Goal: Feedback & Contribution: Submit feedback/report problem

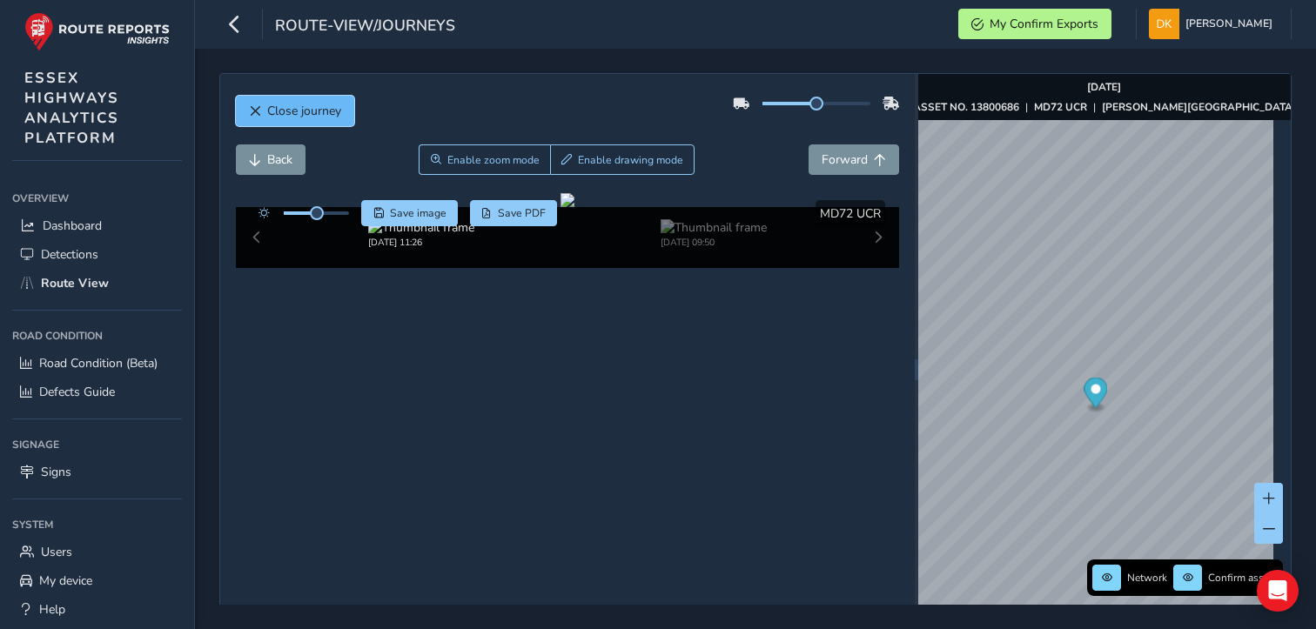
click at [279, 114] on span "Close journey" at bounding box center [304, 111] width 74 height 17
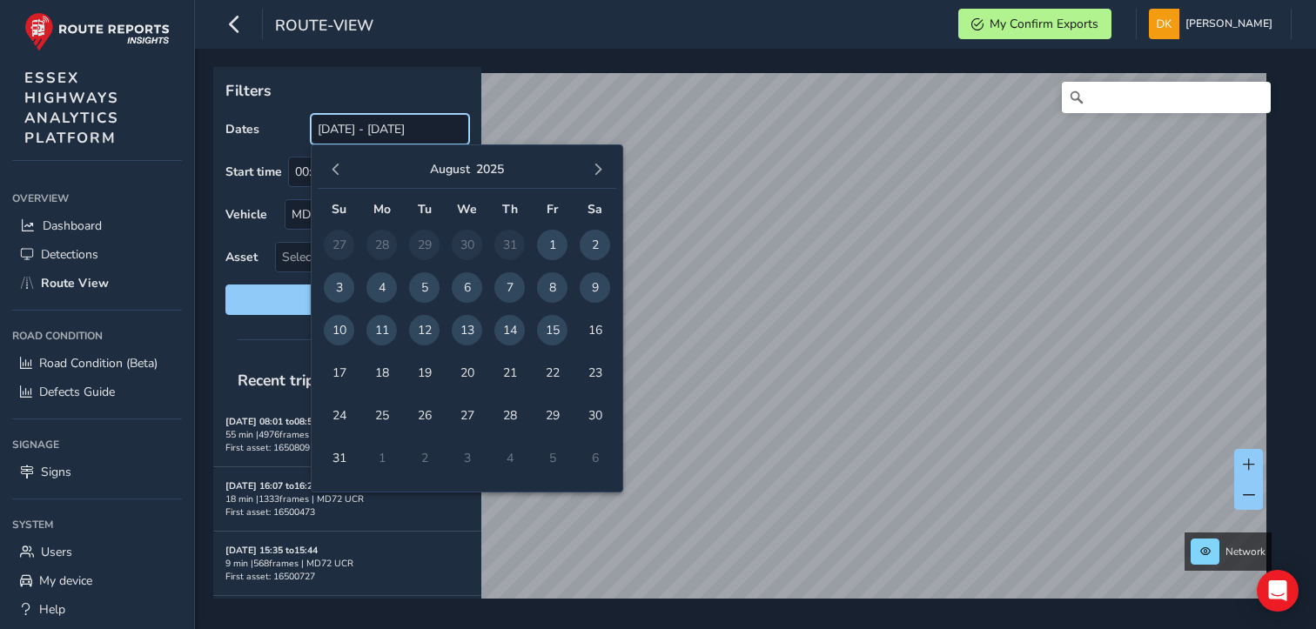
click at [374, 131] on input "[DATE] - [DATE]" at bounding box center [390, 129] width 158 height 30
click at [379, 331] on span "11" at bounding box center [381, 330] width 30 height 30
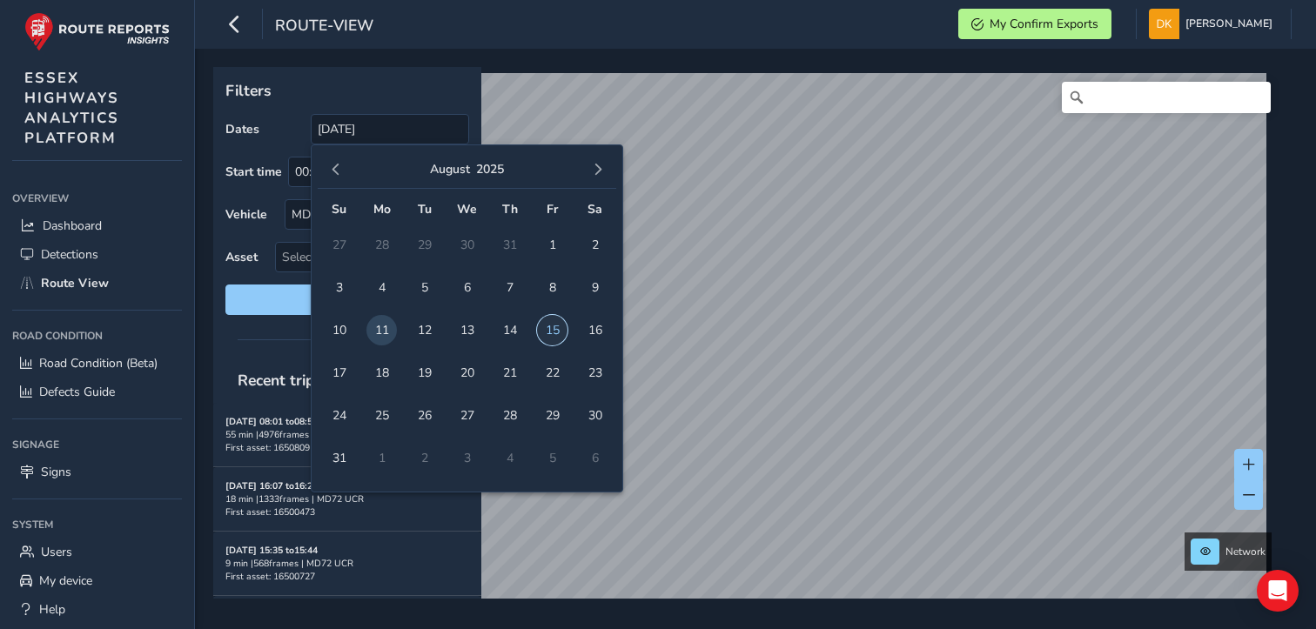
click at [552, 335] on span "15" at bounding box center [552, 330] width 30 height 30
type input "[DATE] - [DATE]"
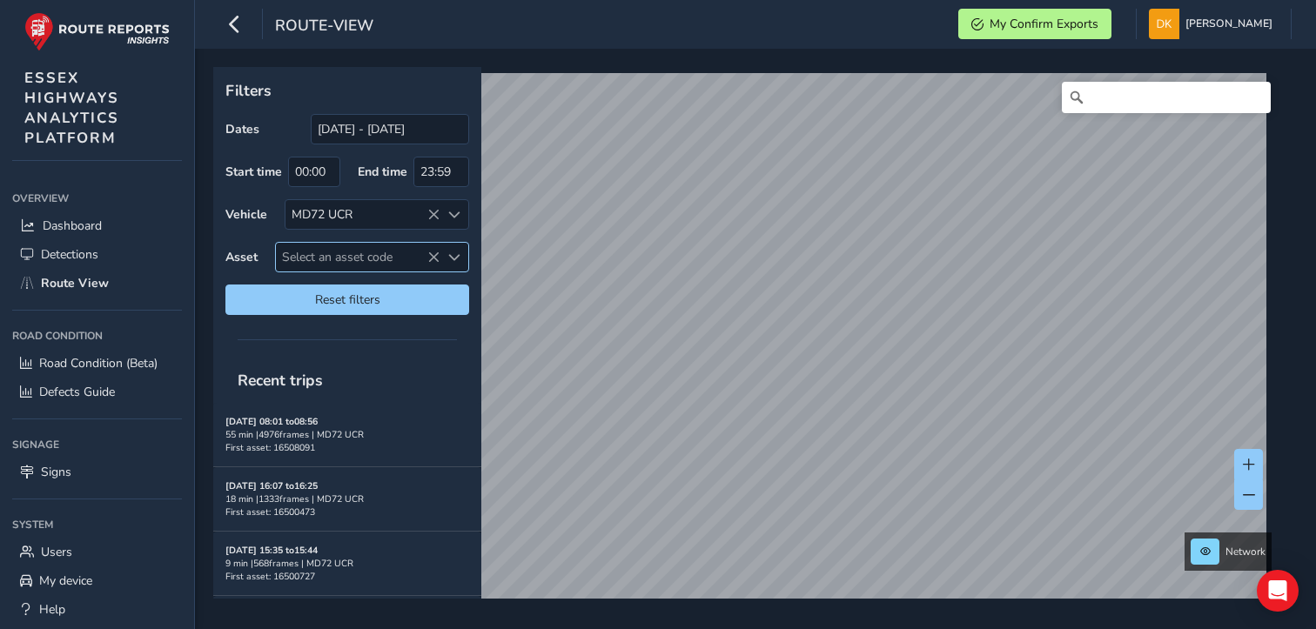
click at [291, 250] on span "Select an asset code" at bounding box center [358, 257] width 164 height 29
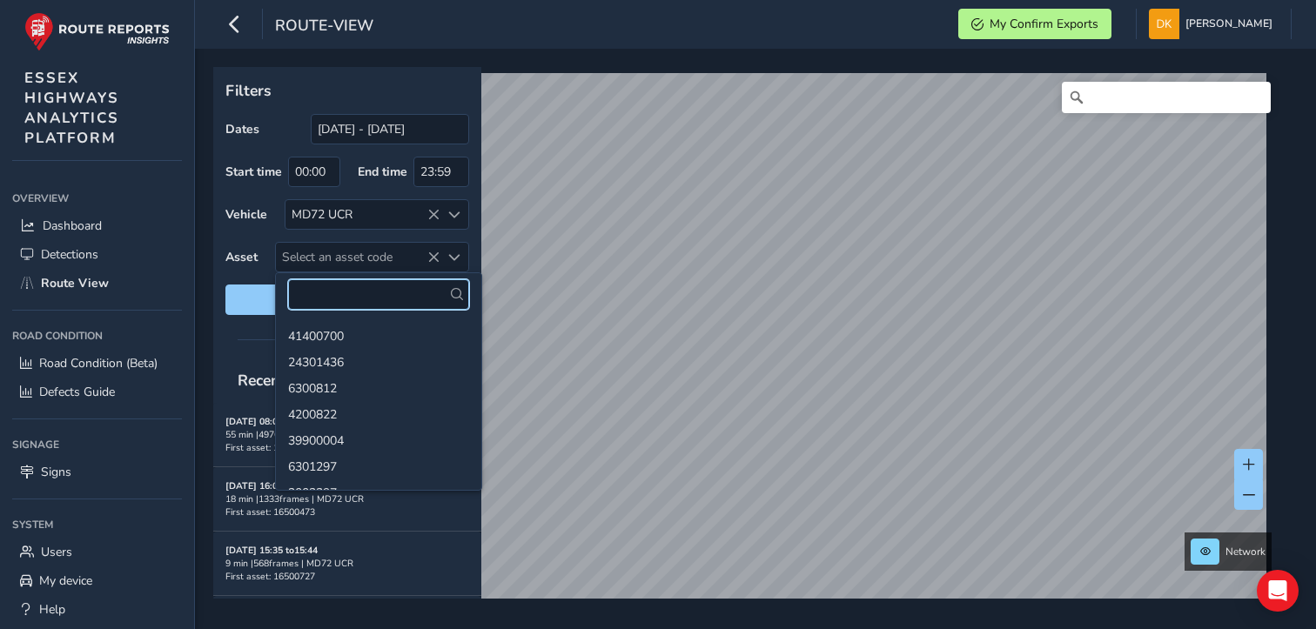
paste input "1380068"
type input "1380068"
click at [249, 303] on span "Reset filters" at bounding box center [347, 299] width 218 height 17
type input "[DATE] - [DATE]"
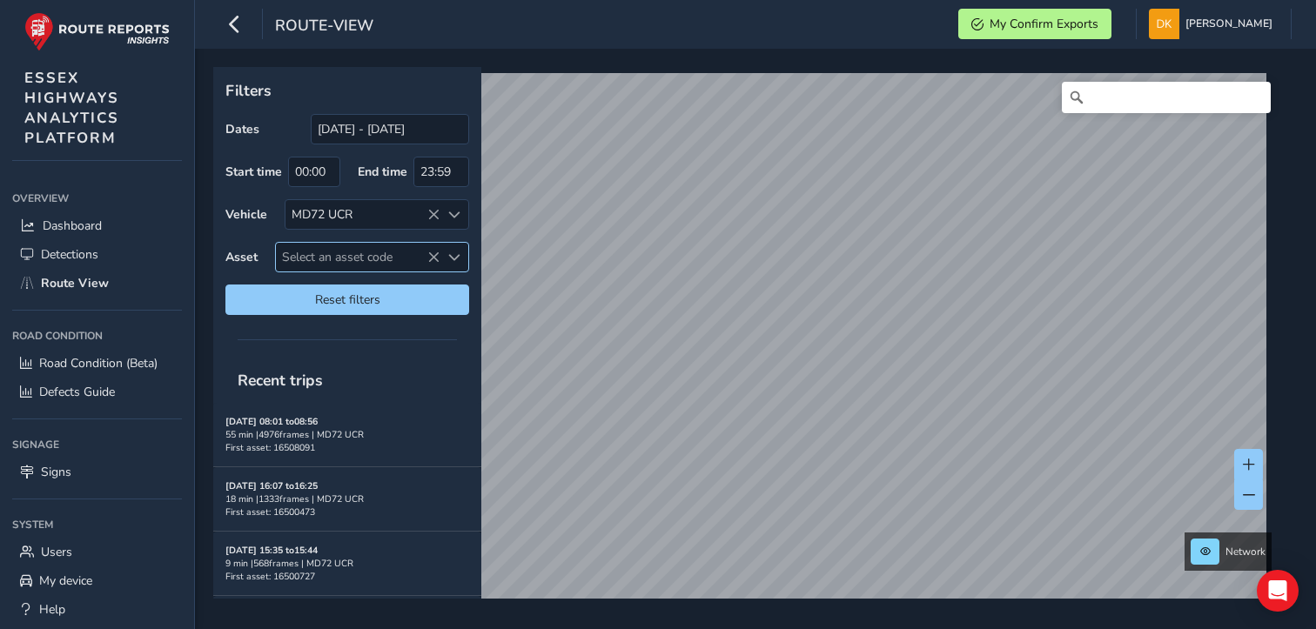
click at [328, 255] on span "Select an asset code" at bounding box center [358, 257] width 164 height 29
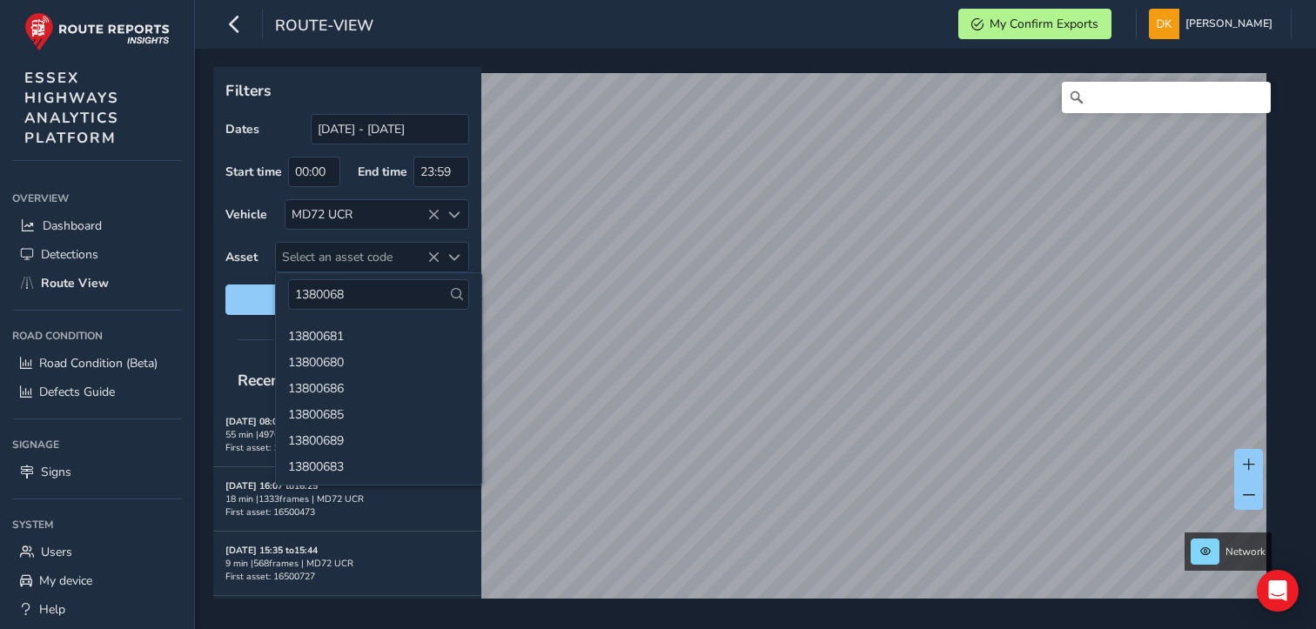
click at [451, 295] on icon at bounding box center [457, 294] width 12 height 12
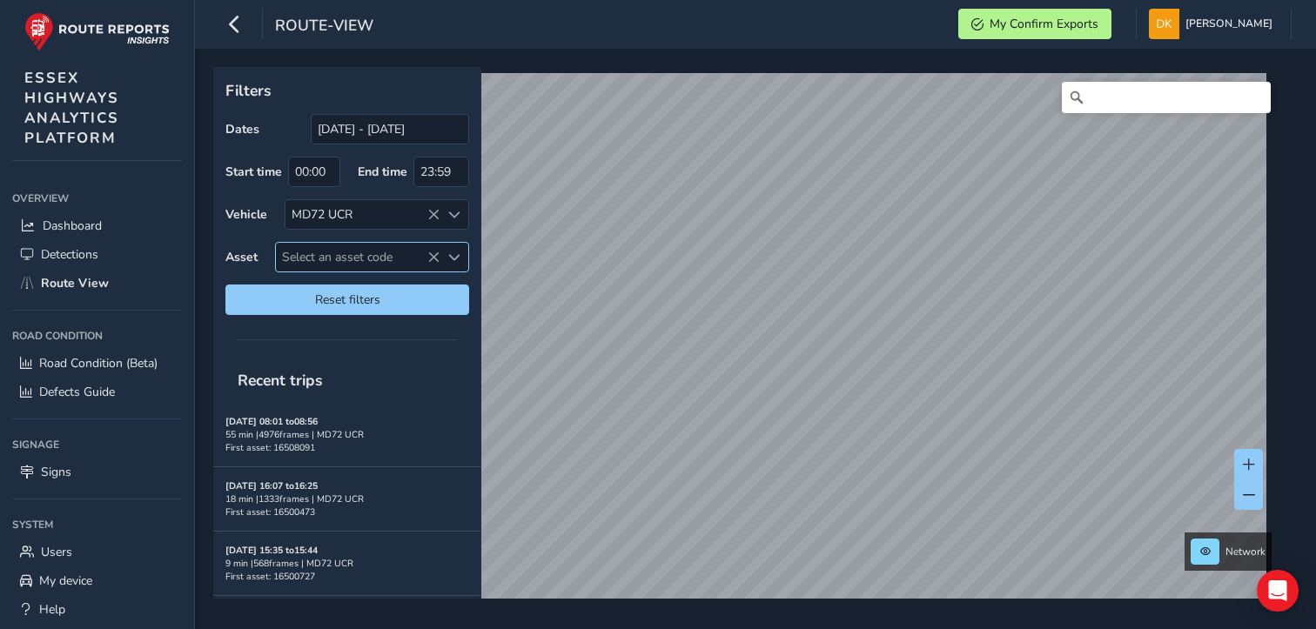
click at [331, 258] on span "Select an asset code" at bounding box center [358, 257] width 164 height 29
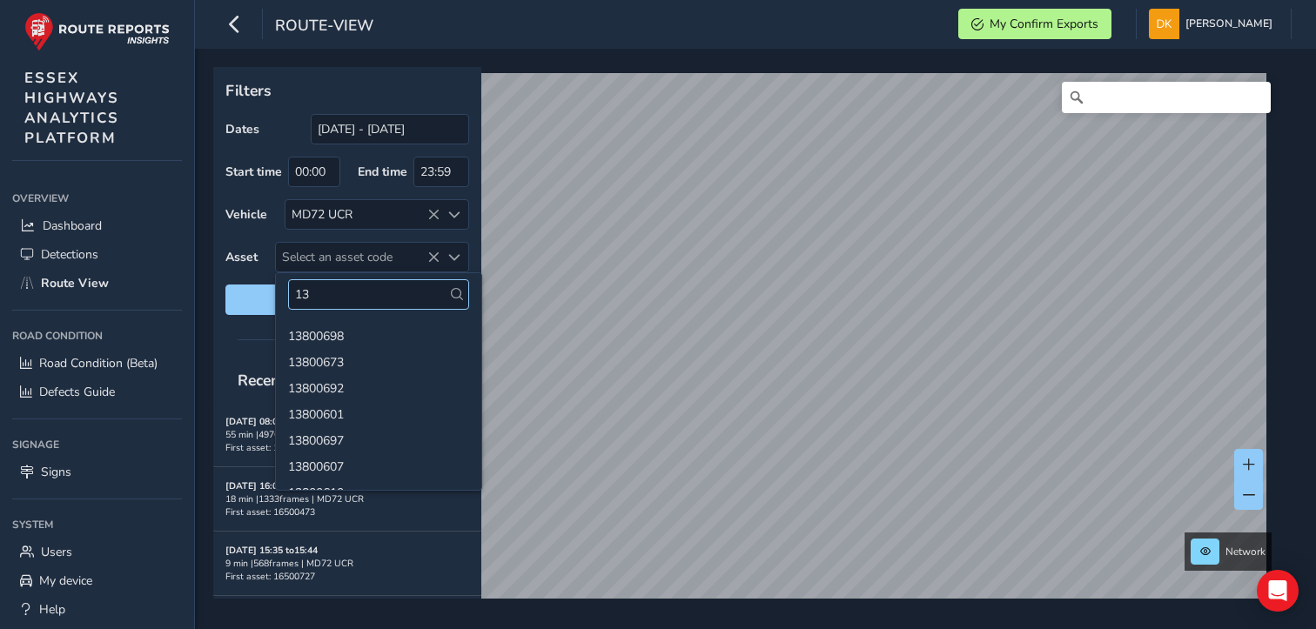
type input "1"
type input "1380068"
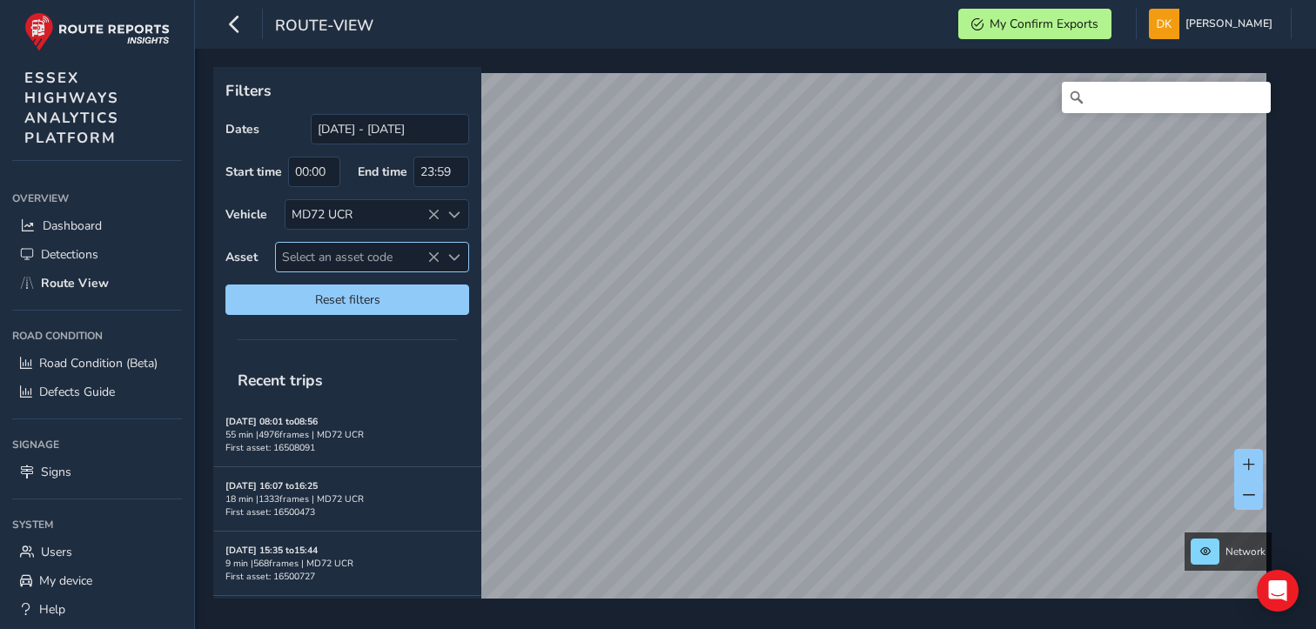
click at [325, 255] on span "Select an asset code" at bounding box center [358, 257] width 164 height 29
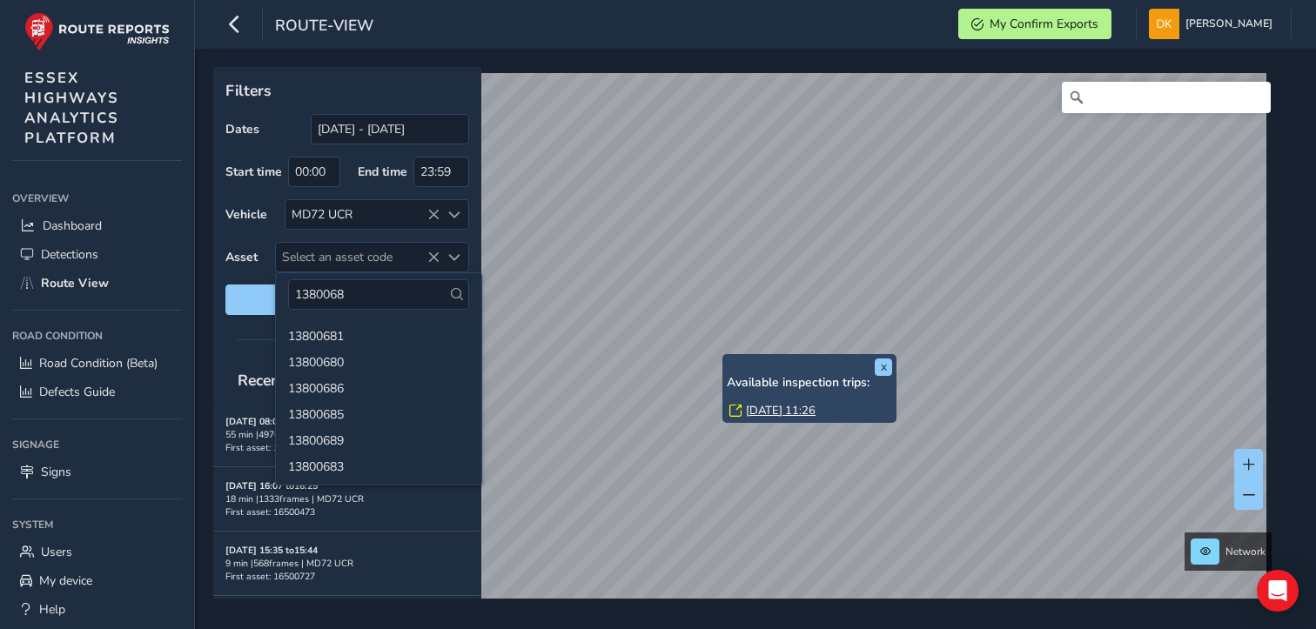
click at [451, 298] on icon at bounding box center [457, 294] width 12 height 12
click at [451, 295] on icon at bounding box center [457, 294] width 12 height 12
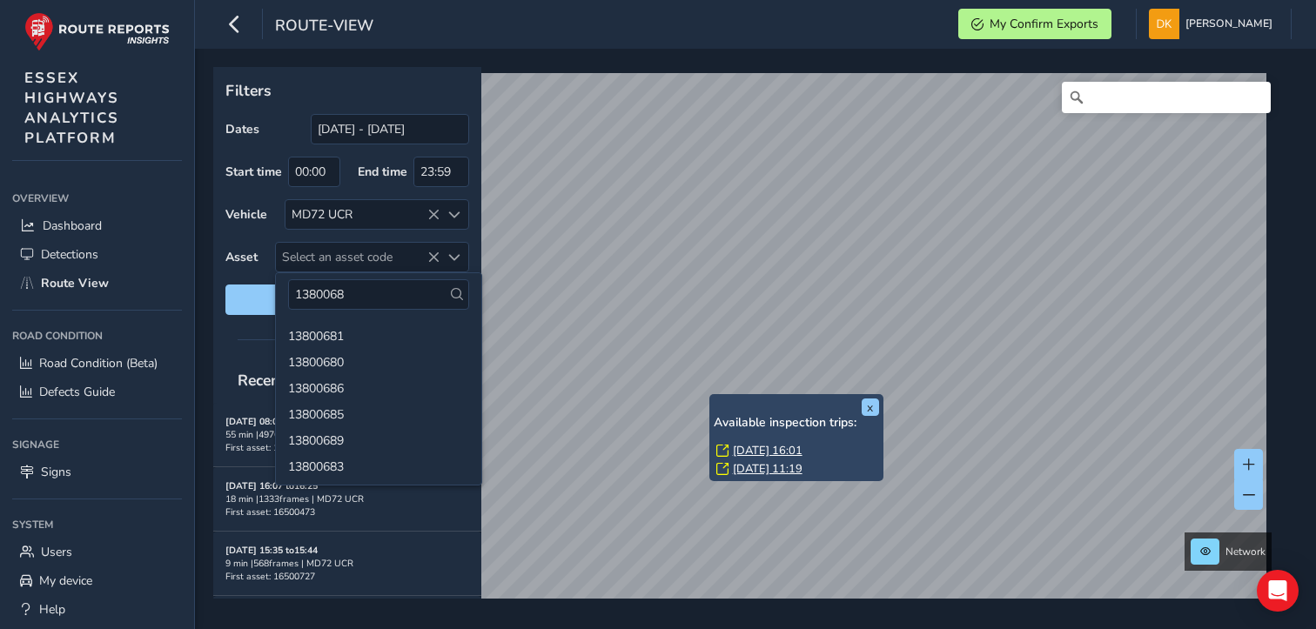
click at [745, 465] on link "[DATE] 11:19" at bounding box center [768, 469] width 70 height 16
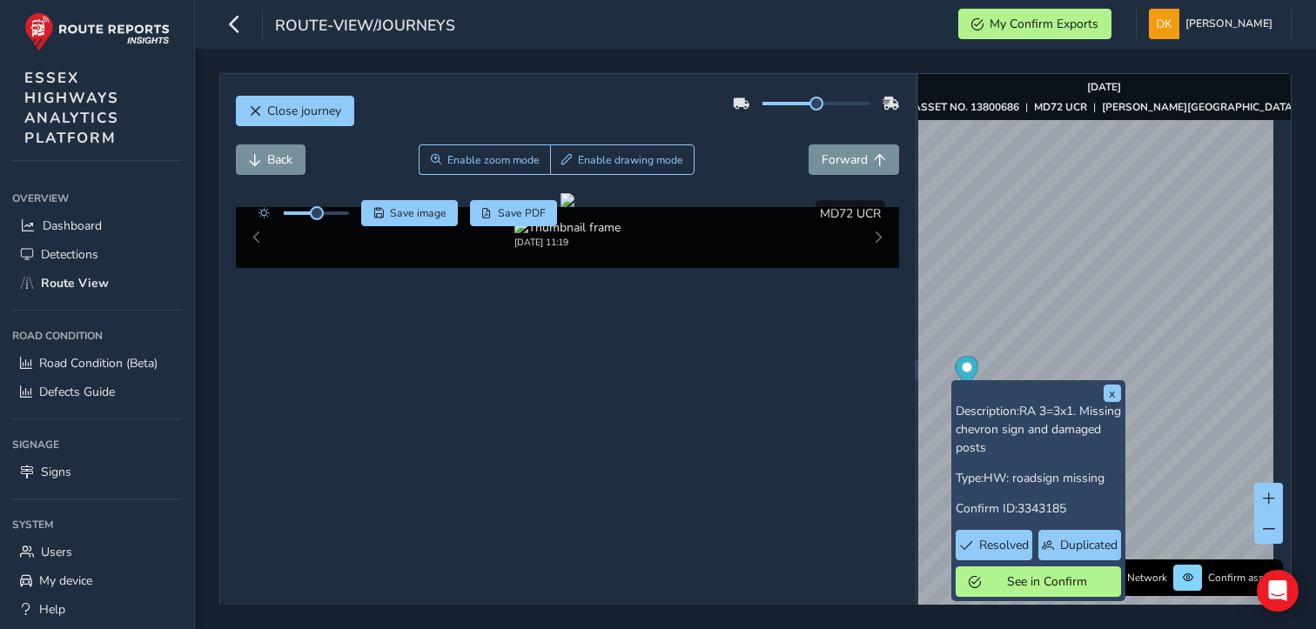
scroll to position [64, 0]
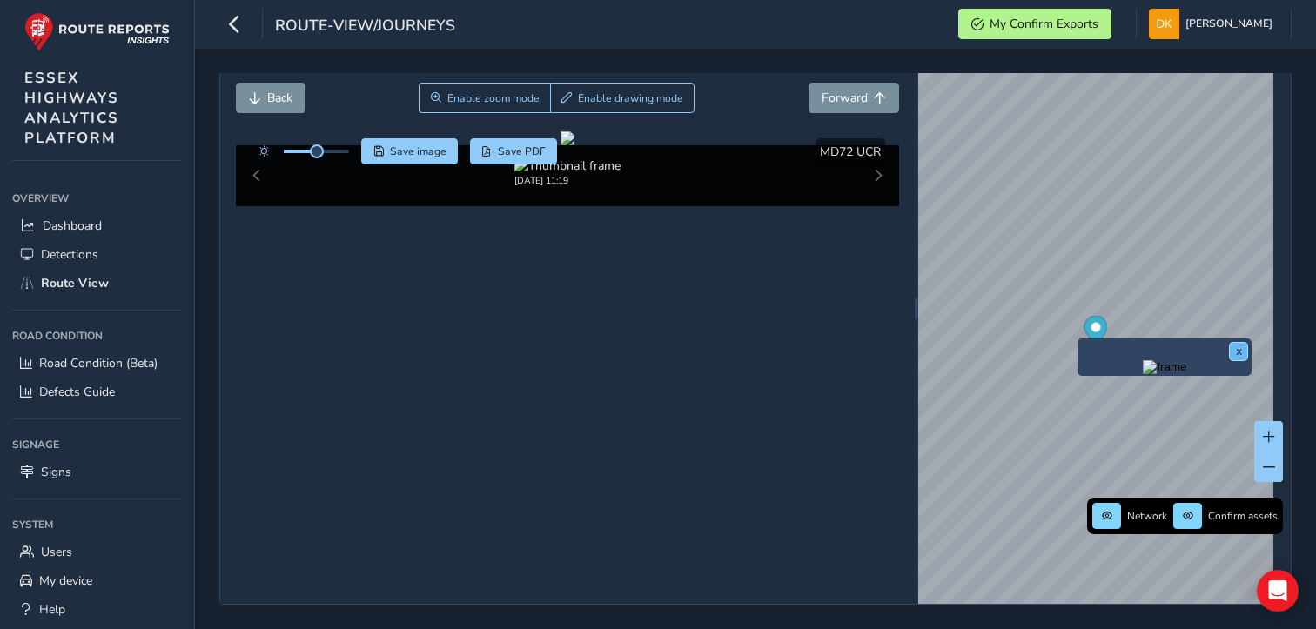
click at [1242, 352] on button "x" at bounding box center [1237, 351] width 17 height 17
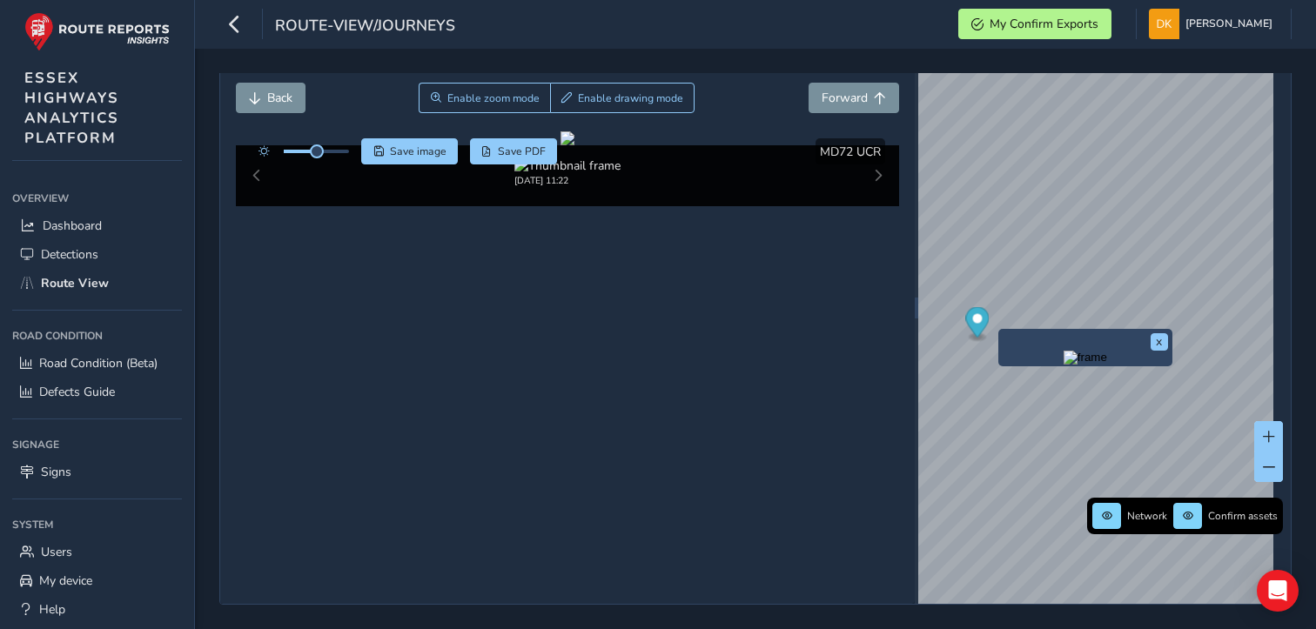
click at [1063, 358] on img "Preview frame" at bounding box center [1085, 358] width 44 height 14
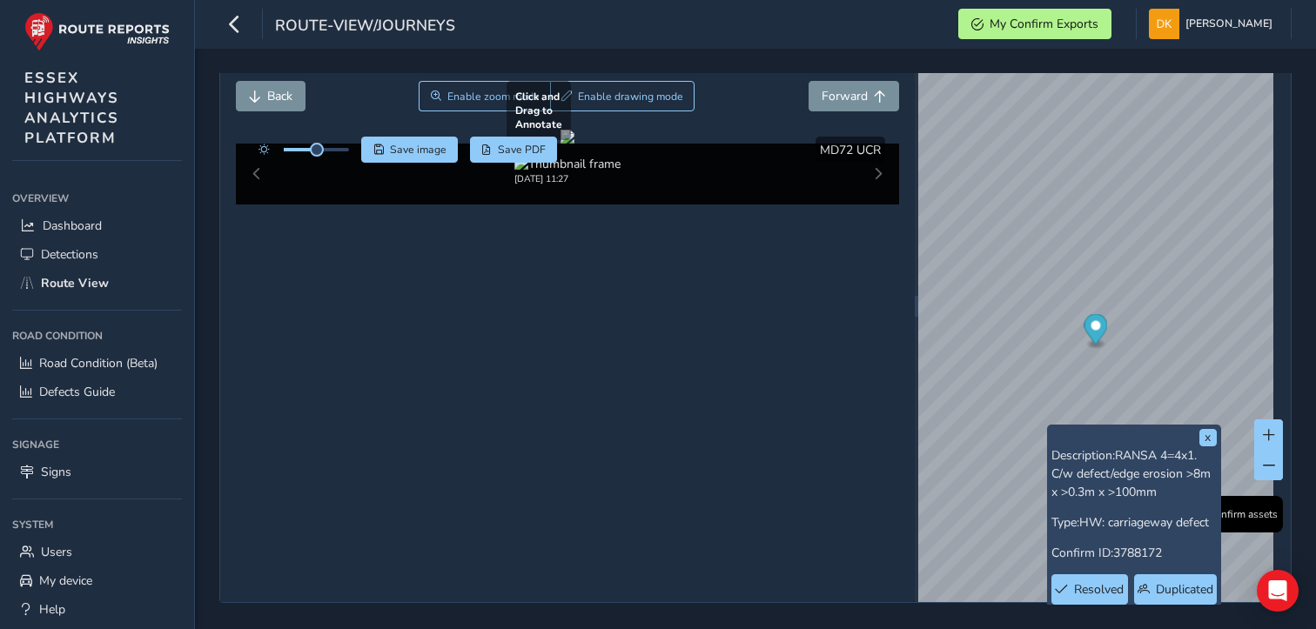
click at [560, 144] on div at bounding box center [567, 137] width 14 height 14
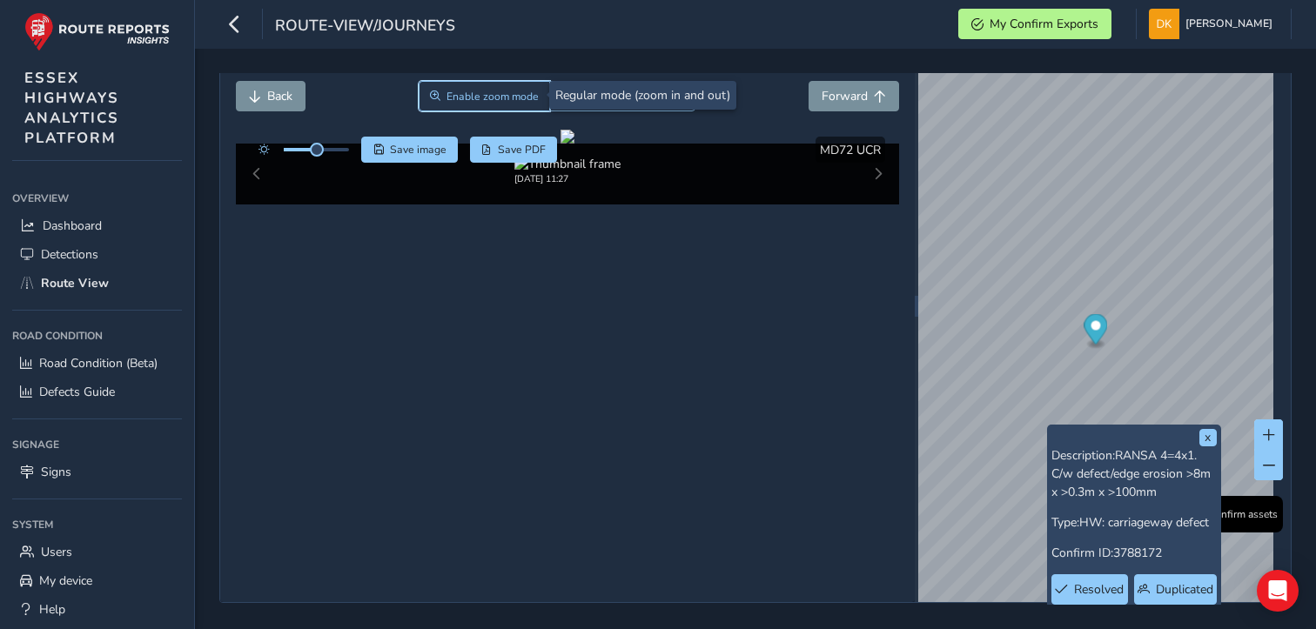
click at [485, 93] on span "Enable zoom mode" at bounding box center [492, 97] width 92 height 14
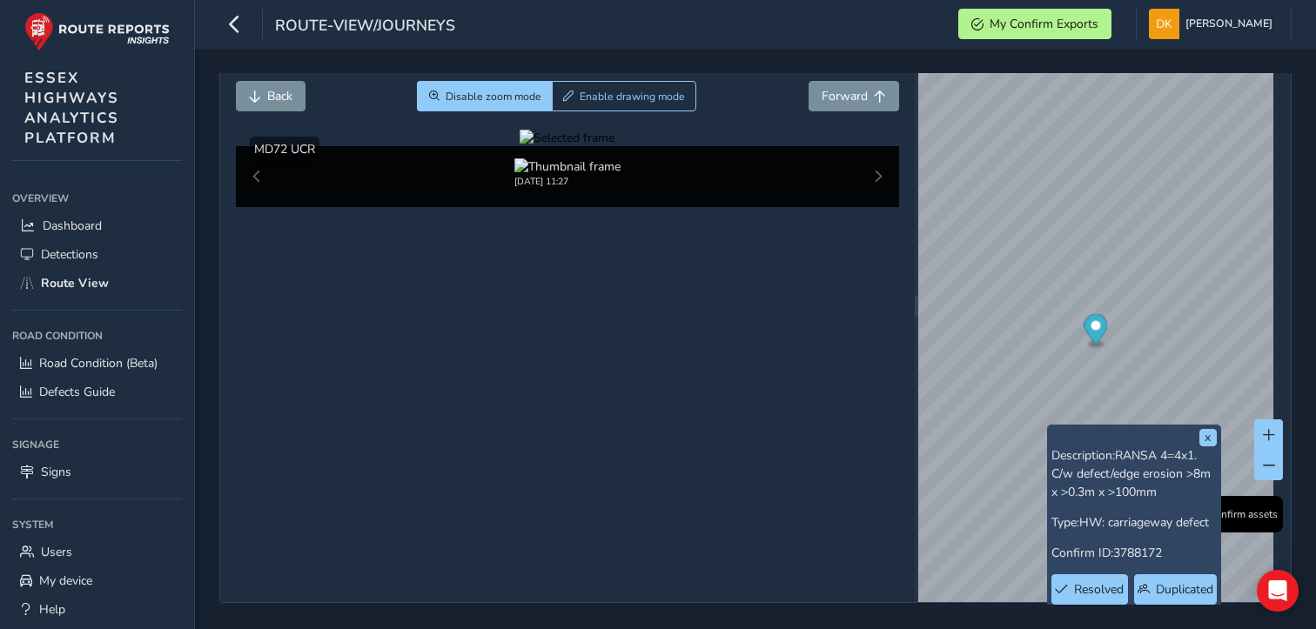
click at [540, 146] on div at bounding box center [566, 138] width 95 height 17
click at [531, 322] on img at bounding box center [938, 288] width 2506 height 1409
click at [614, 146] on div at bounding box center [566, 138] width 95 height 17
click at [662, 331] on img at bounding box center [564, 264] width 2506 height 1409
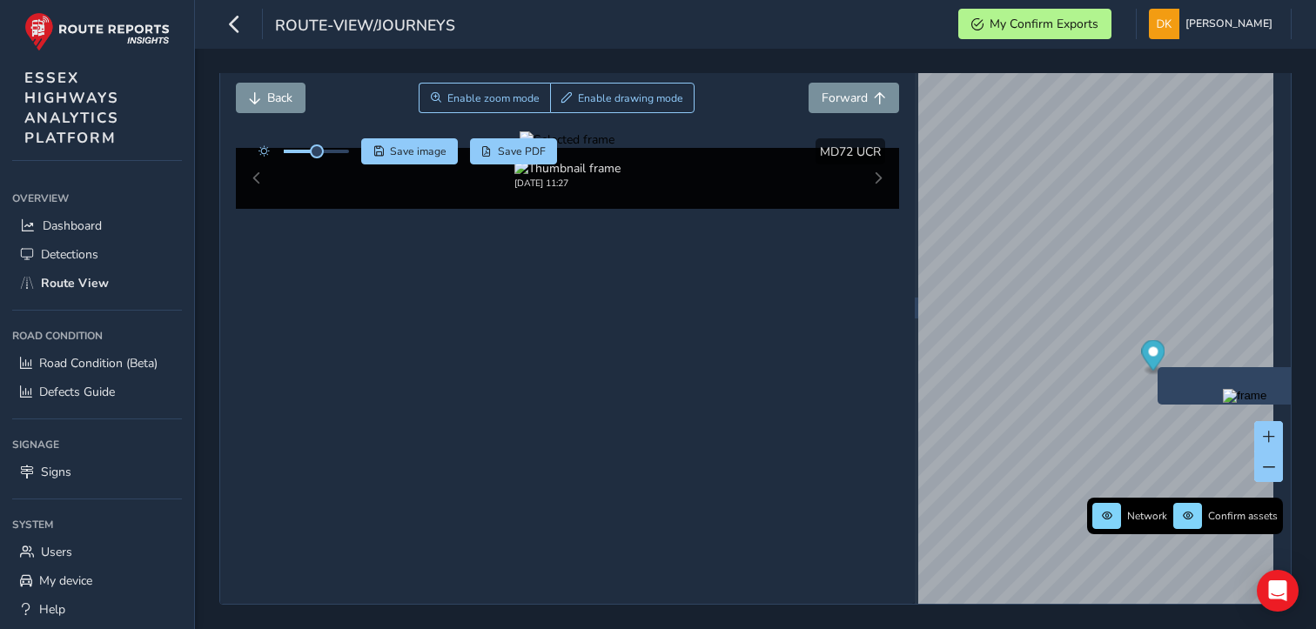
click at [1160, 367] on div "x" at bounding box center [1244, 385] width 174 height 37
click at [1222, 398] on img "Preview frame" at bounding box center [1244, 396] width 44 height 14
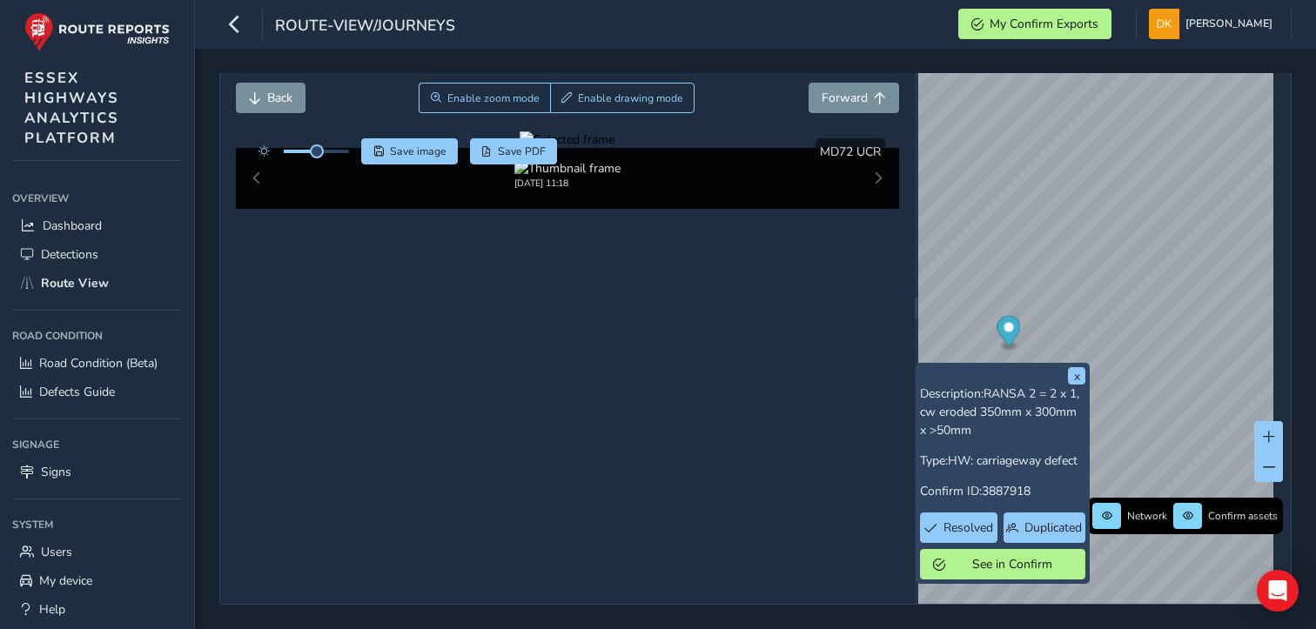
click at [614, 148] on div at bounding box center [566, 139] width 95 height 17
click at [686, 309] on img at bounding box center [500, 326] width 2506 height 1409
click at [1076, 378] on button "x" at bounding box center [1076, 375] width 17 height 17
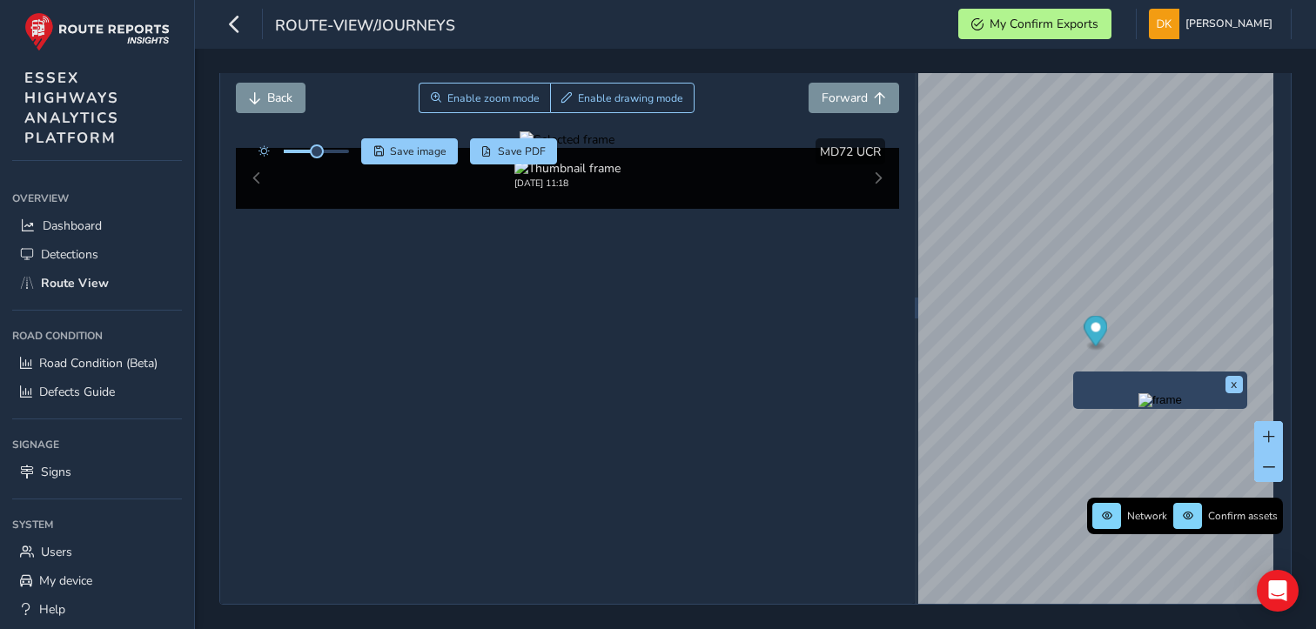
click at [614, 148] on div at bounding box center [566, 139] width 95 height 17
click at [743, 392] on img at bounding box center [333, 91] width 2506 height 1409
click at [800, 190] on div "[DATE] 11:18" at bounding box center [567, 175] width 585 height 30
click at [535, 148] on div at bounding box center [566, 139] width 95 height 17
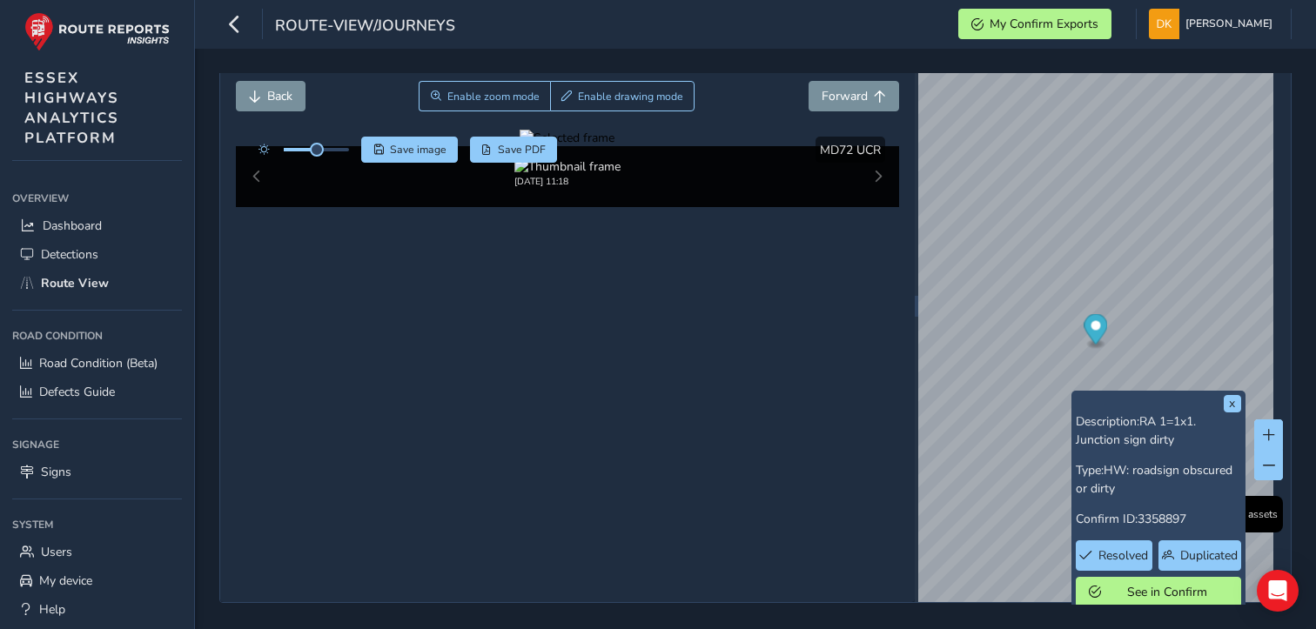
click at [536, 146] on div at bounding box center [566, 138] width 95 height 17
click at [543, 318] on img at bounding box center [903, 298] width 2506 height 1409
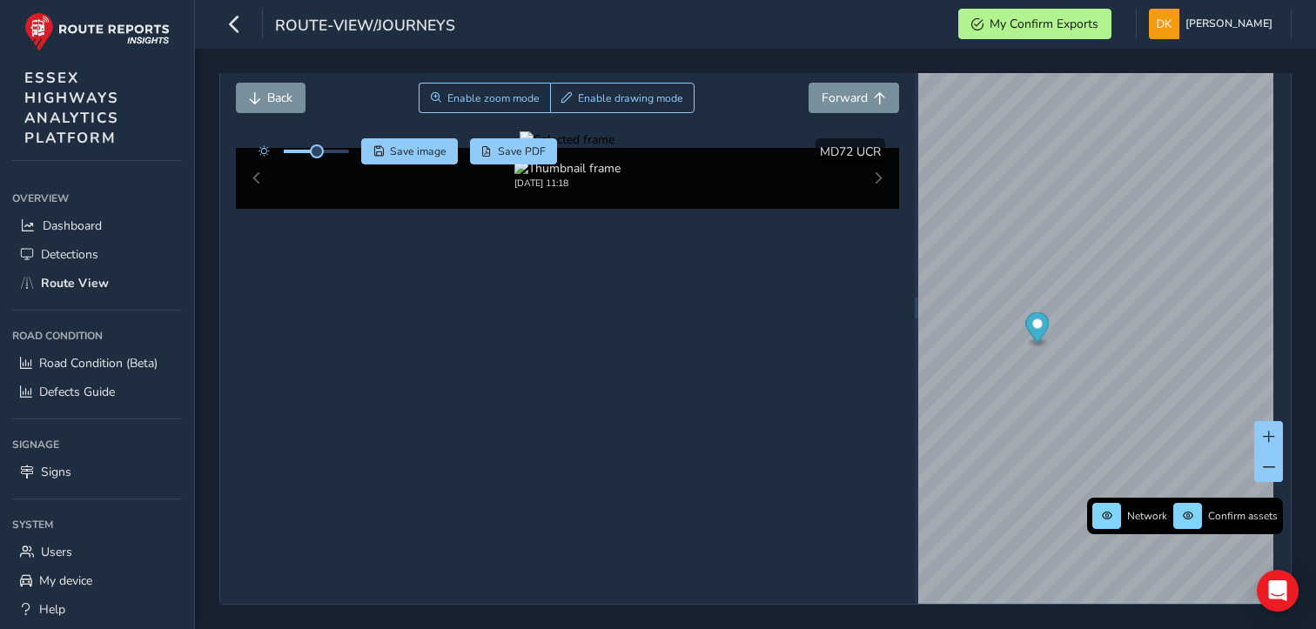
click at [614, 148] on div at bounding box center [566, 139] width 95 height 17
click at [791, 330] on img at bounding box center [203, 268] width 2506 height 1409
click at [614, 148] on div at bounding box center [566, 139] width 95 height 17
click at [744, 358] on img at bounding box center [335, 189] width 2506 height 1409
click at [614, 148] on div at bounding box center [566, 139] width 95 height 17
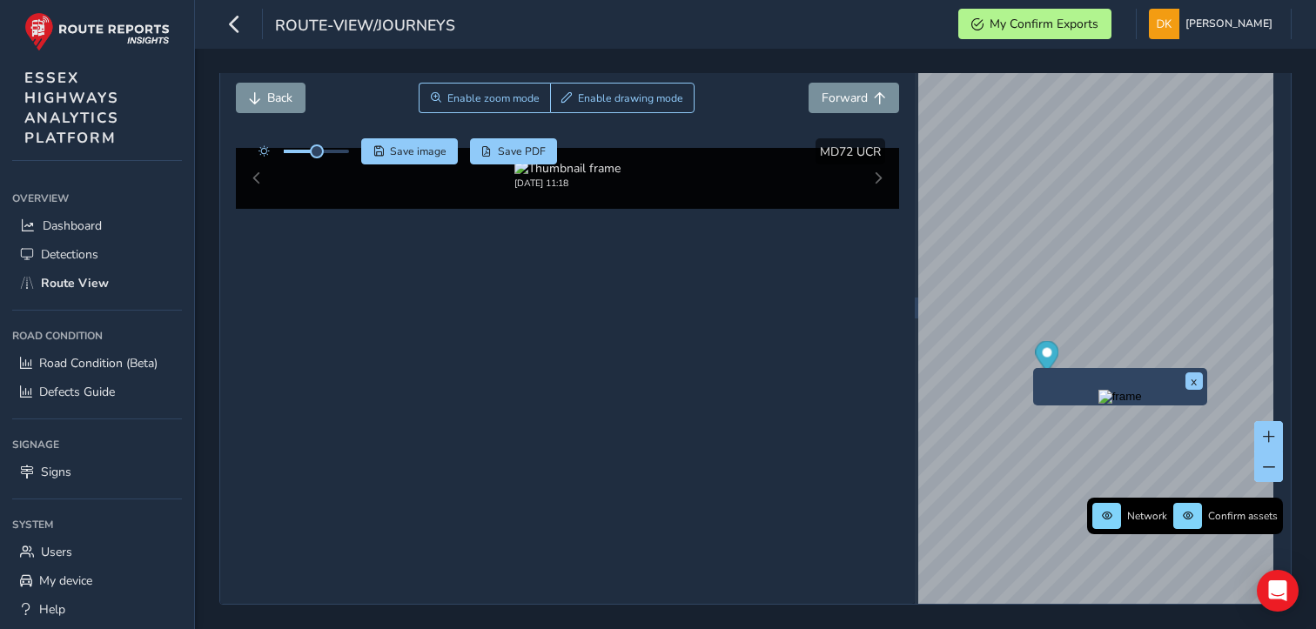
click at [727, 350] on img at bounding box center [382, 212] width 2506 height 1409
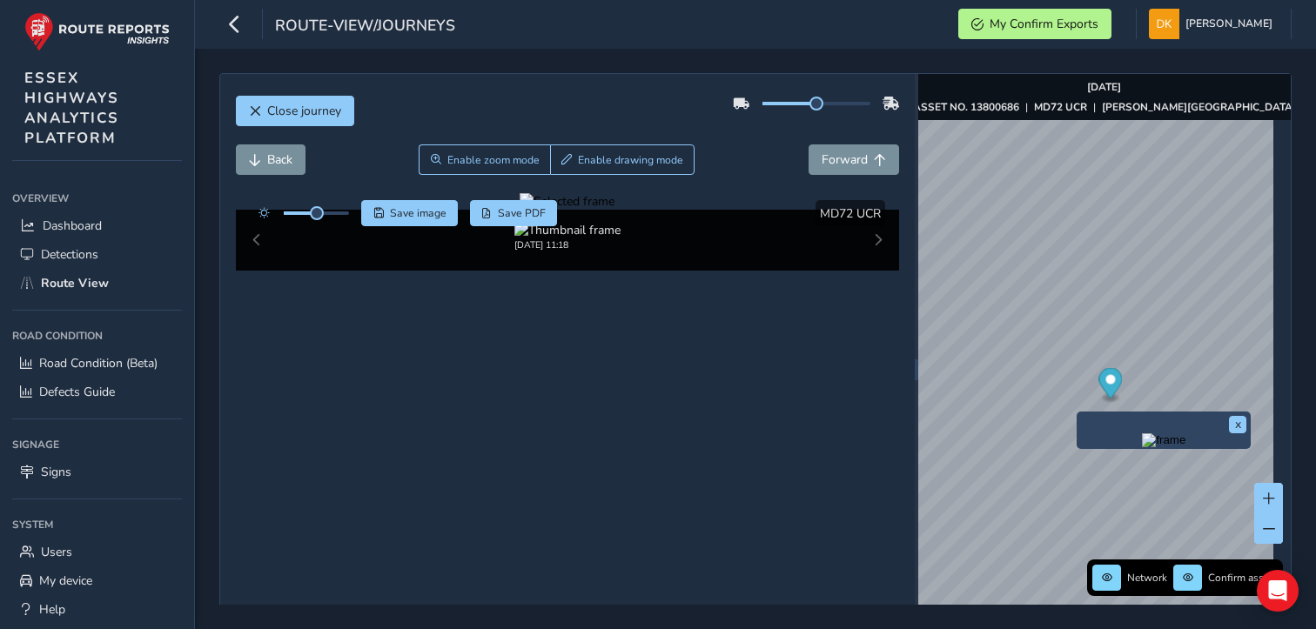
click at [1142, 441] on img "Preview frame" at bounding box center [1164, 440] width 44 height 14
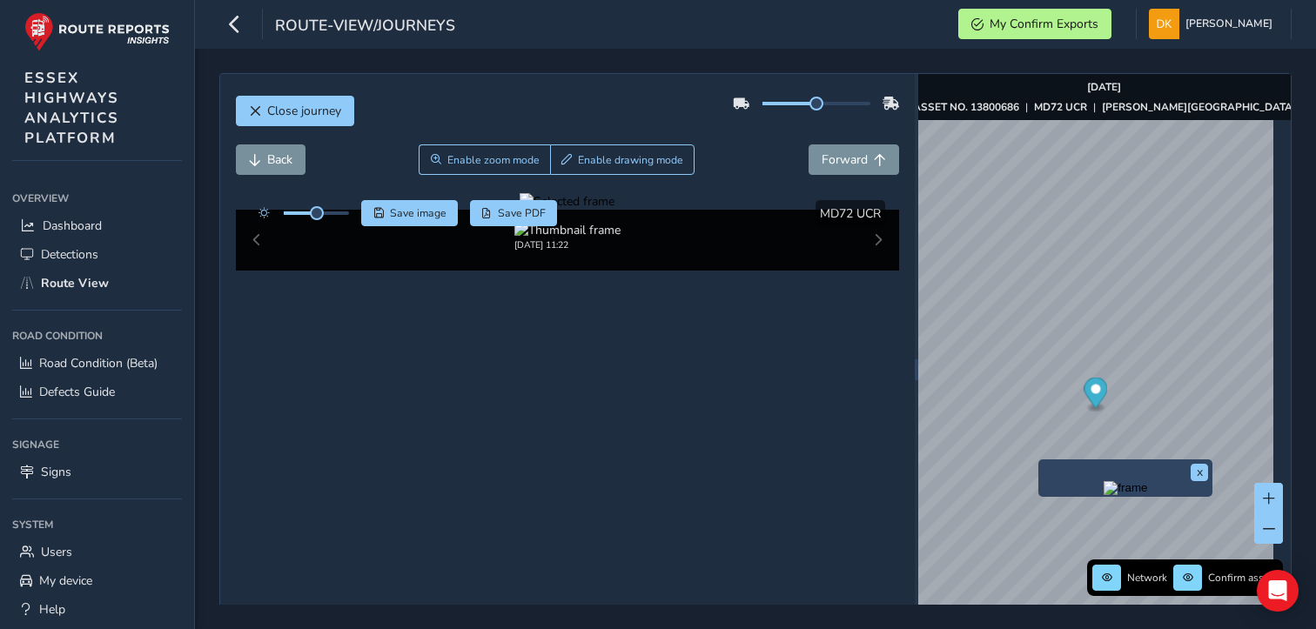
click at [1103, 483] on img "Preview frame" at bounding box center [1125, 488] width 44 height 14
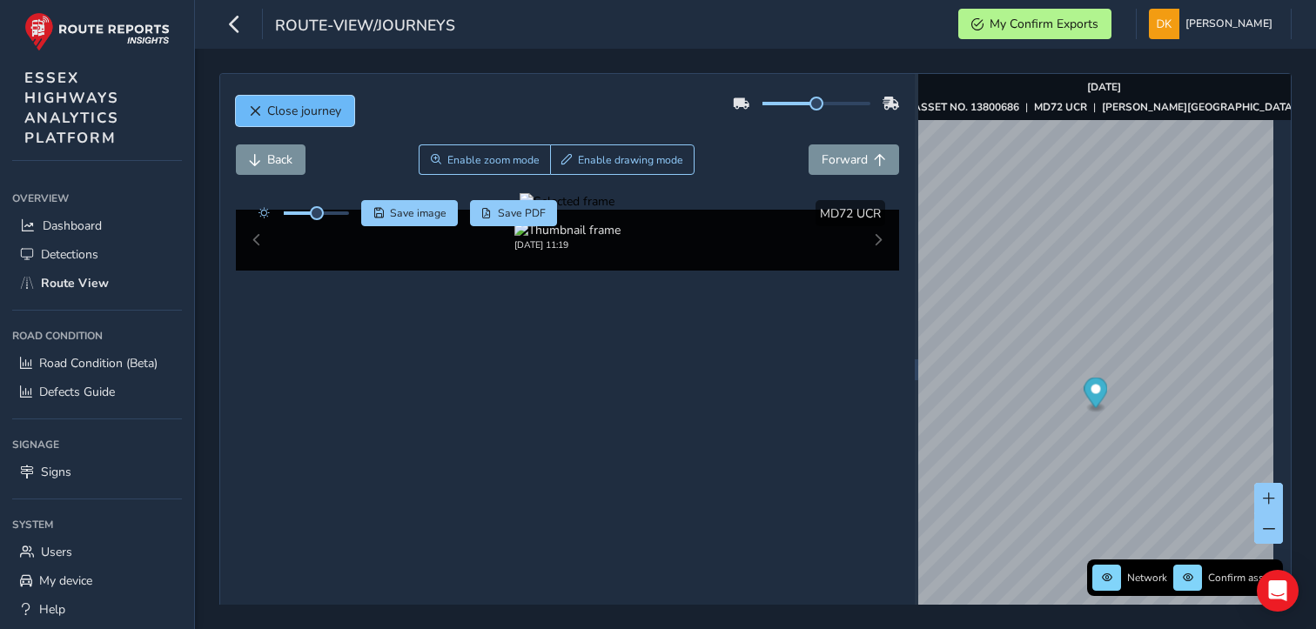
click at [260, 118] on button "Close journey" at bounding box center [295, 111] width 118 height 30
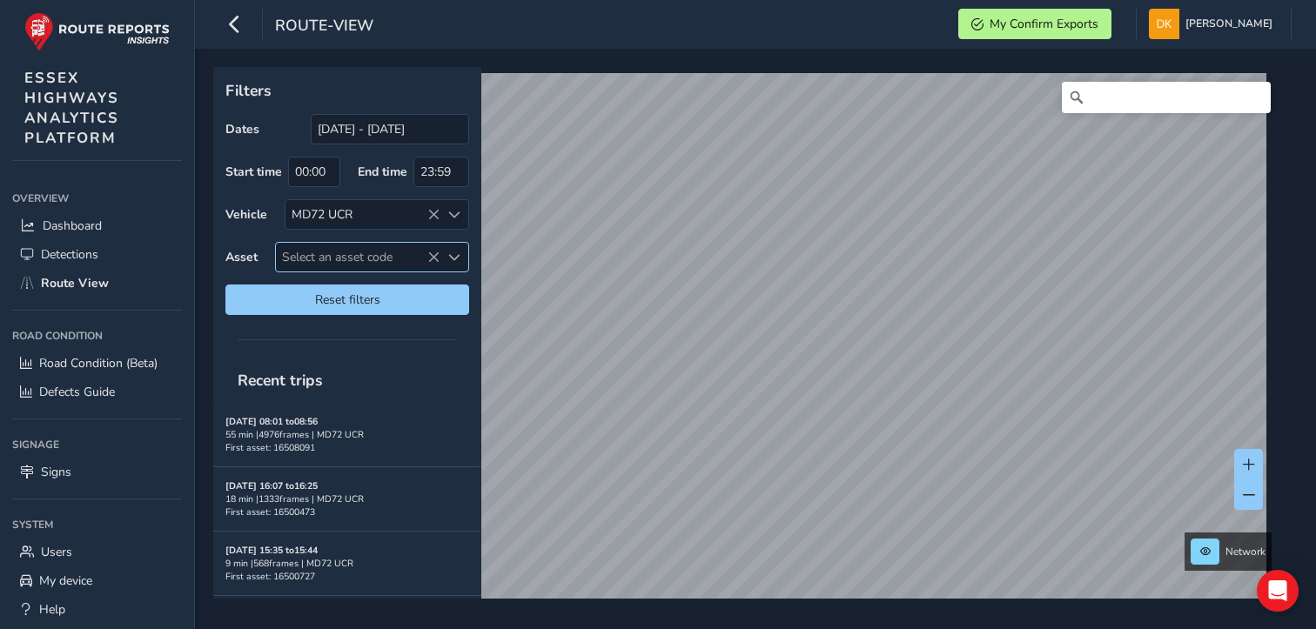
click at [319, 255] on span "Select an asset code" at bounding box center [358, 257] width 164 height 29
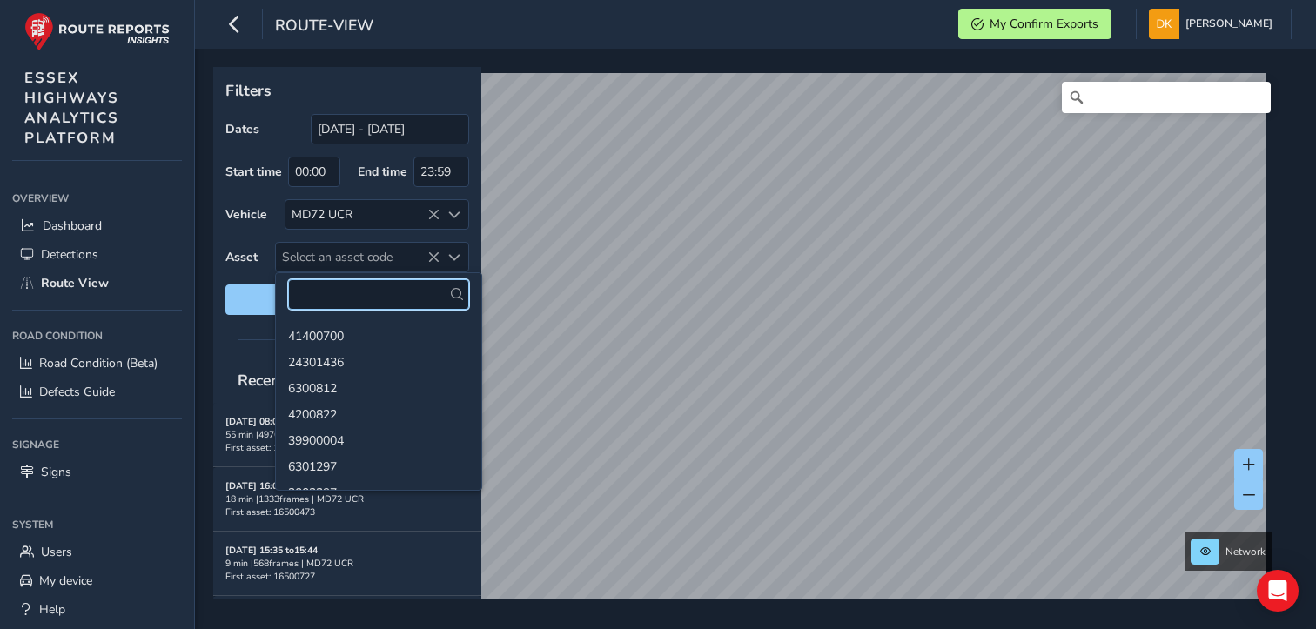
paste input "13800685"
type input "13800685"
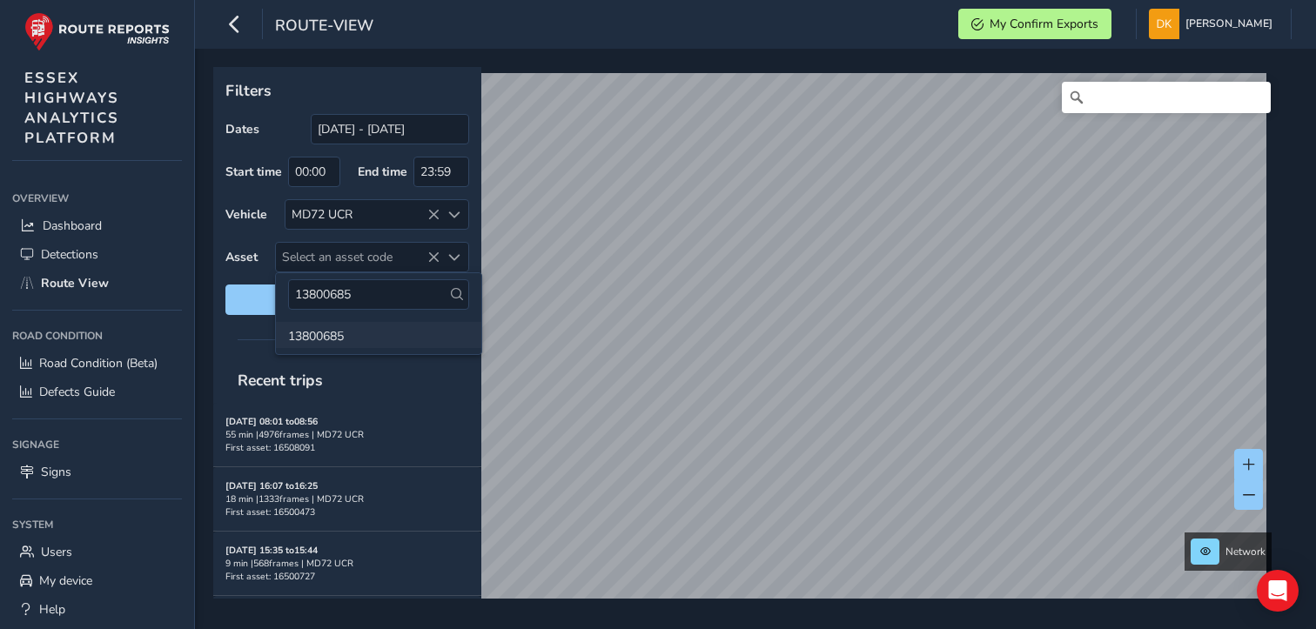
click at [317, 336] on li "13800685" at bounding box center [378, 335] width 205 height 26
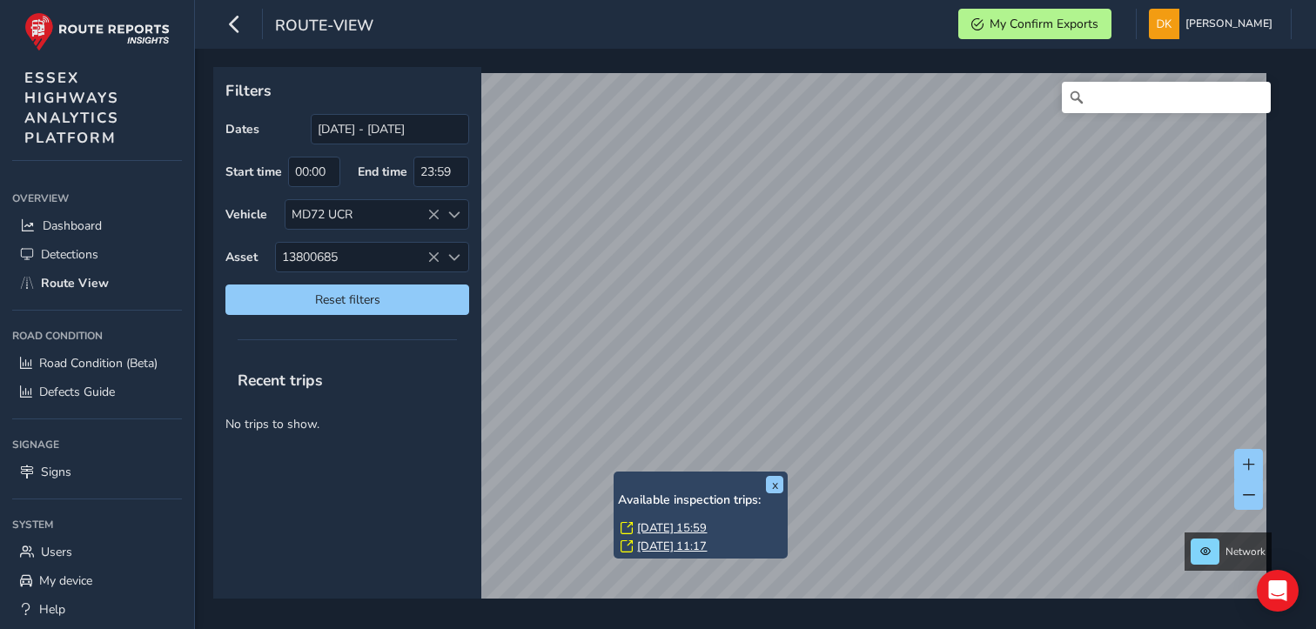
click at [616, 473] on div "x Available inspection trips: [DATE] 15:59 [DATE] 11:17" at bounding box center [700, 515] width 174 height 87
click at [619, 476] on div "x Available inspection trips: [DATE] 15:59 [DATE] 11:17" at bounding box center [700, 515] width 165 height 78
click at [674, 528] on link "[DATE] 15:59" at bounding box center [672, 528] width 70 height 16
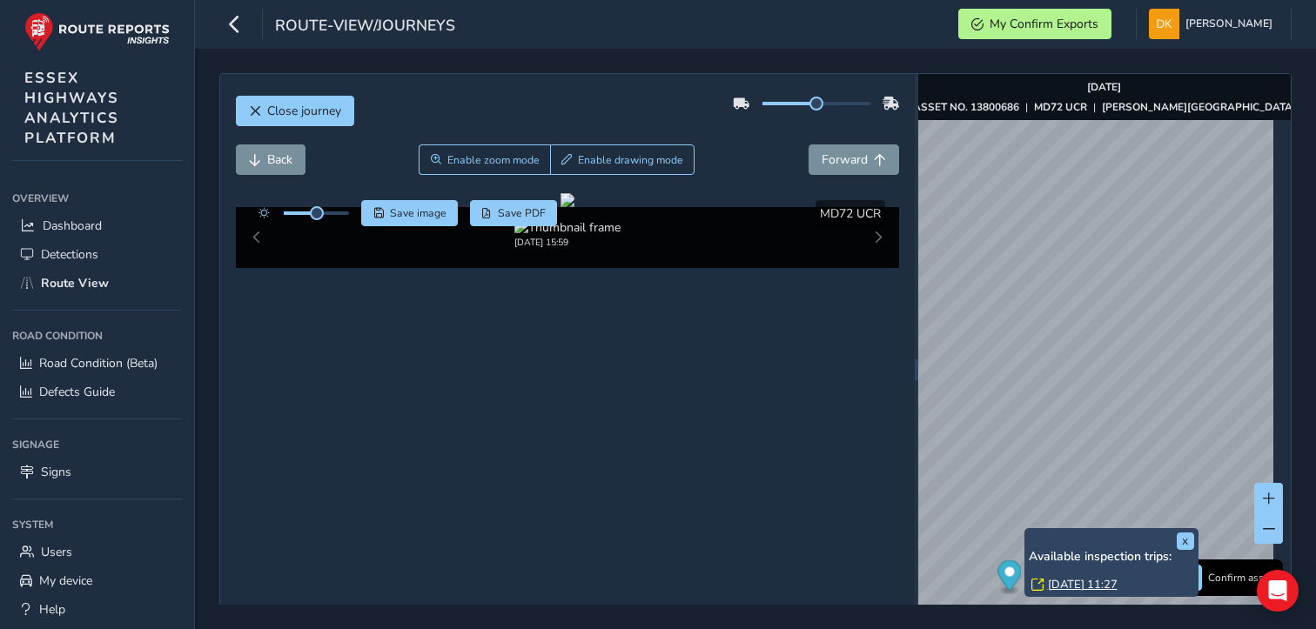
click at [1025, 530] on div "x Available inspection trips: [DATE] 11:27" at bounding box center [1111, 562] width 174 height 69
click at [1075, 583] on link "[DATE] 11:27" at bounding box center [1083, 585] width 70 height 16
click at [1072, 584] on link "[DATE] 11:27" at bounding box center [1083, 585] width 70 height 16
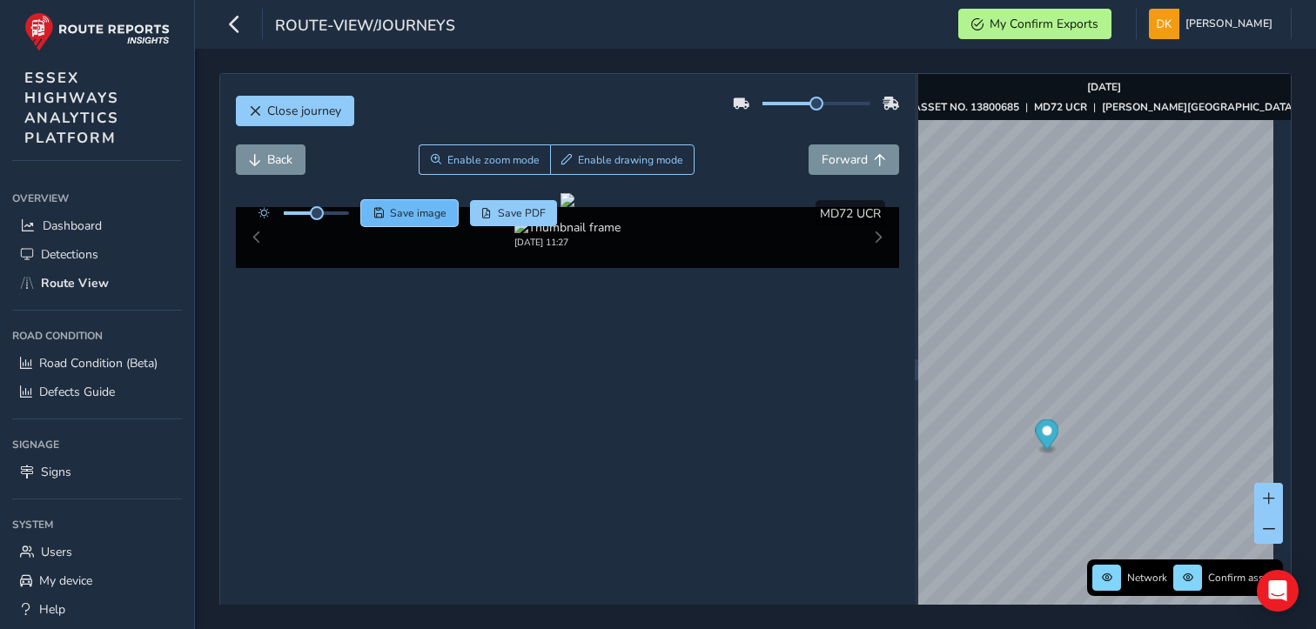
click at [425, 211] on span "Save image" at bounding box center [418, 213] width 57 height 14
click at [769, 169] on div "Back Enable zoom mode Enable drawing mode Forward" at bounding box center [568, 159] width 664 height 30
click at [426, 212] on span "Save image" at bounding box center [418, 213] width 57 height 14
click at [429, 214] on span "Save image" at bounding box center [418, 213] width 57 height 14
click at [423, 215] on span "Save image" at bounding box center [418, 213] width 57 height 14
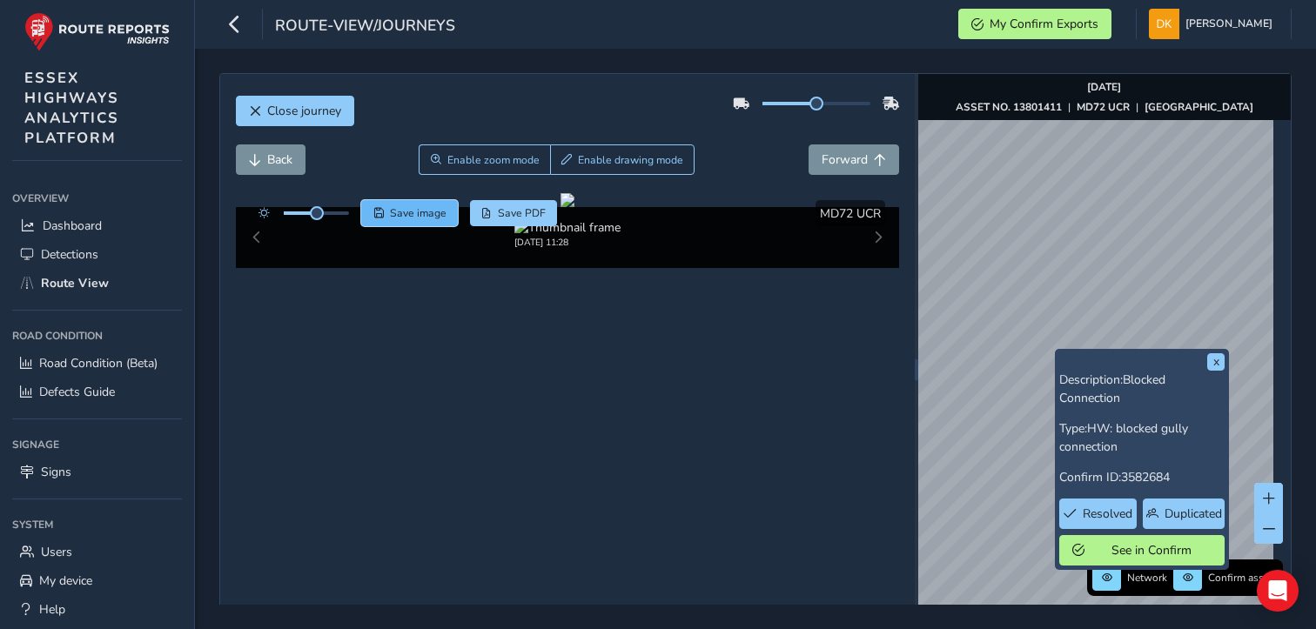
click at [417, 211] on span "Save image" at bounding box center [418, 213] width 57 height 14
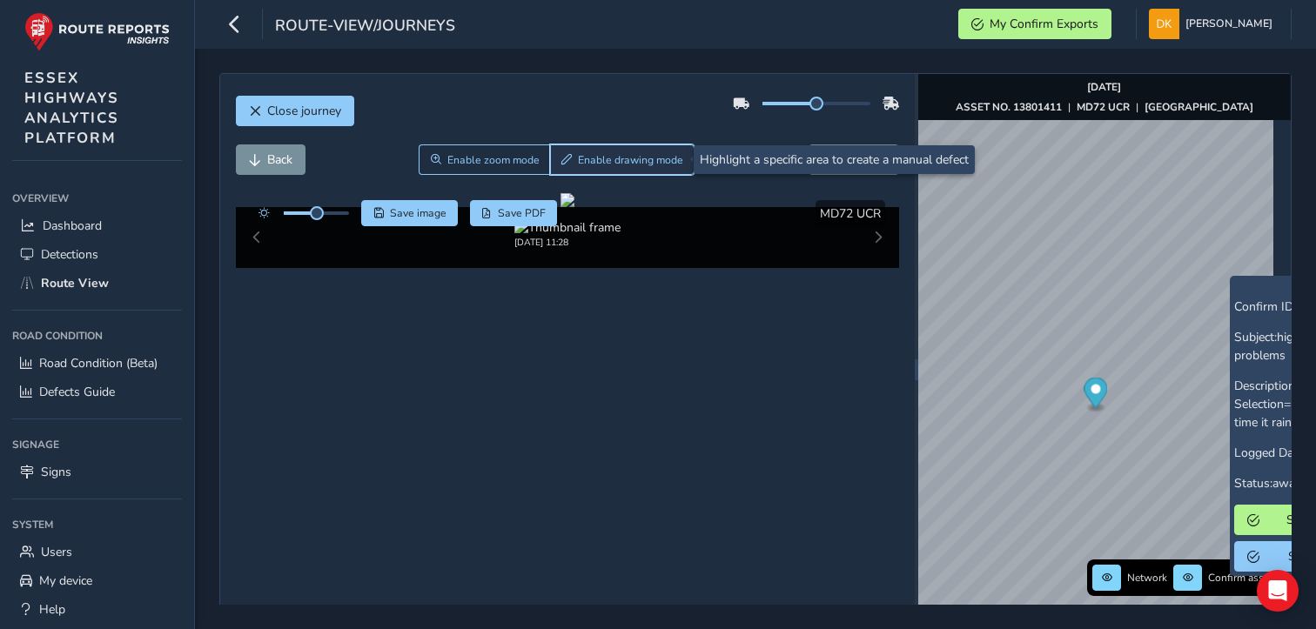
click at [641, 164] on span "Enable drawing mode" at bounding box center [630, 160] width 105 height 14
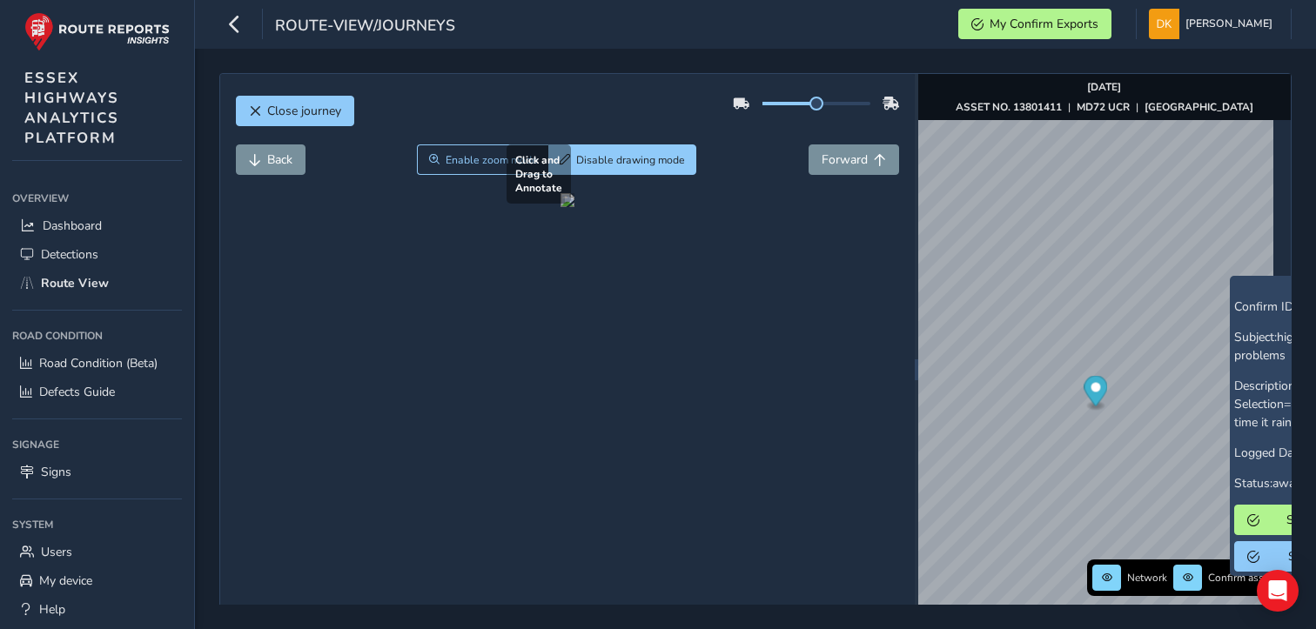
drag, startPoint x: 447, startPoint y: 295, endPoint x: 757, endPoint y: 476, distance: 358.7
click at [574, 207] on div at bounding box center [567, 200] width 14 height 14
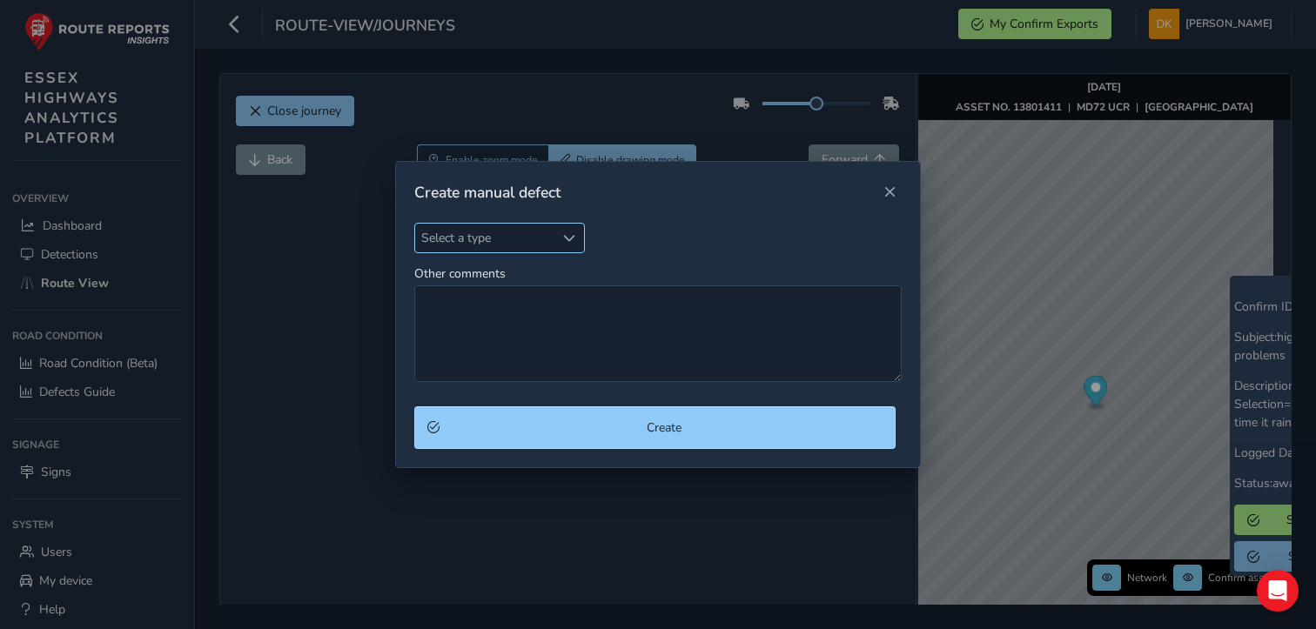
click at [572, 232] on span "Select a type" at bounding box center [569, 238] width 12 height 12
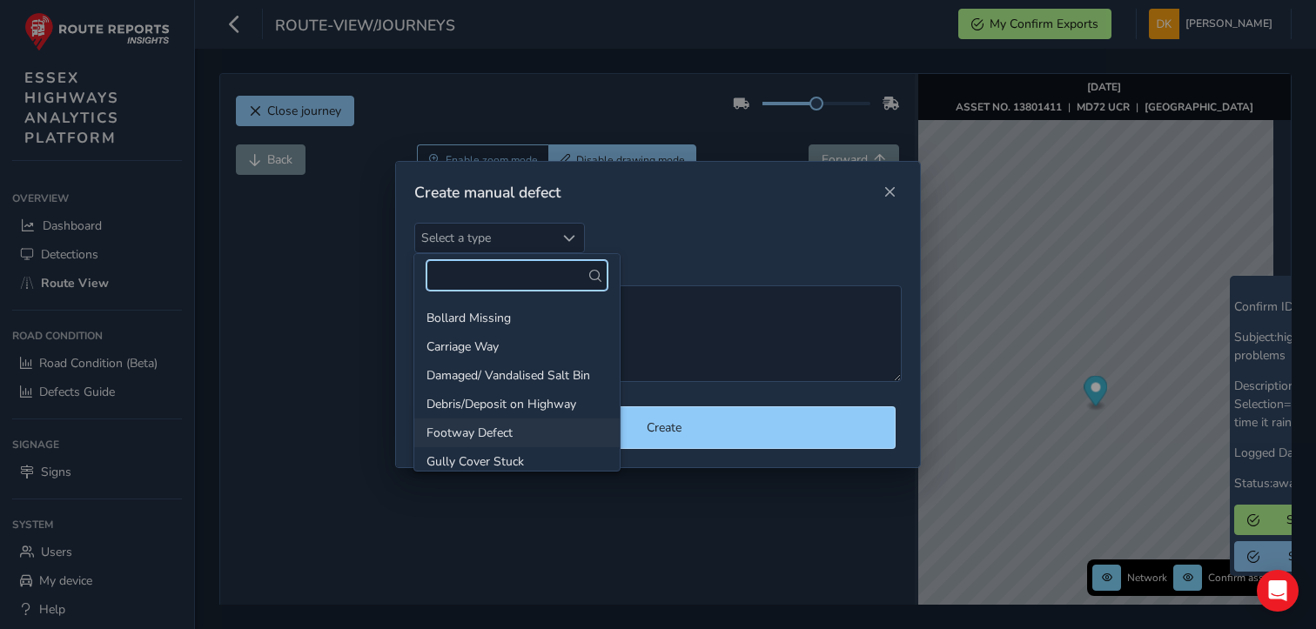
scroll to position [87, 0]
click at [481, 372] on li "Carriage Way" at bounding box center [516, 373] width 205 height 29
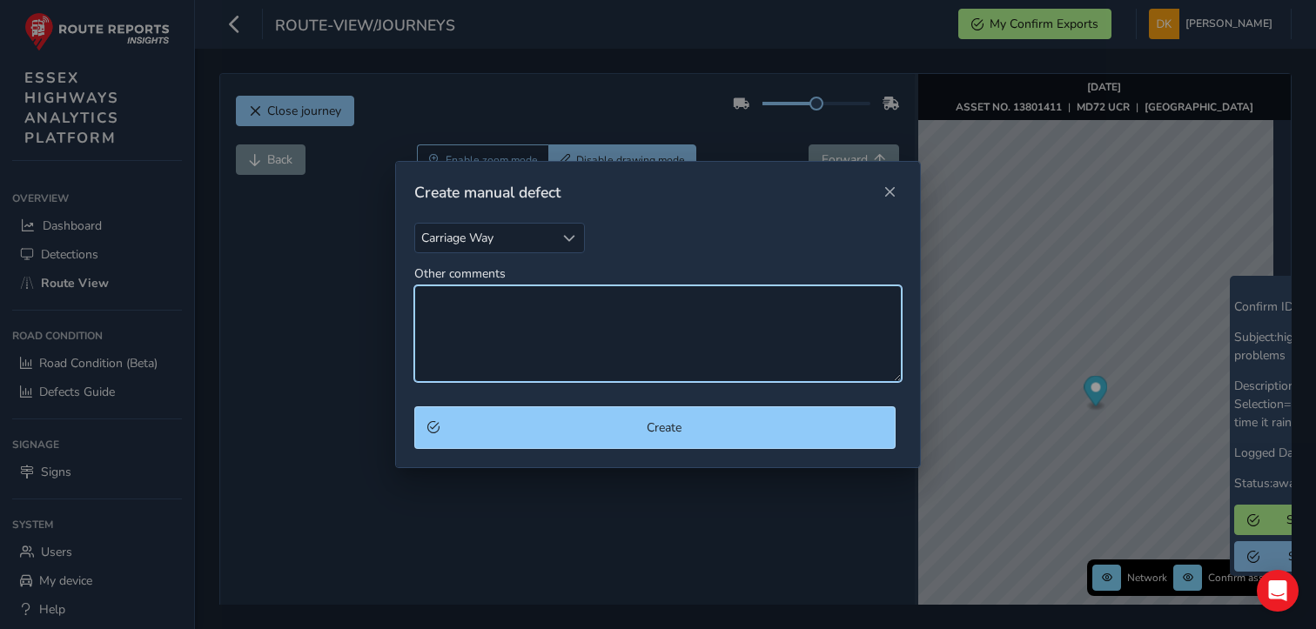
click at [442, 316] on textarea "Other comments" at bounding box center [658, 333] width 488 height 97
type textarea "C"
type textarea "c"
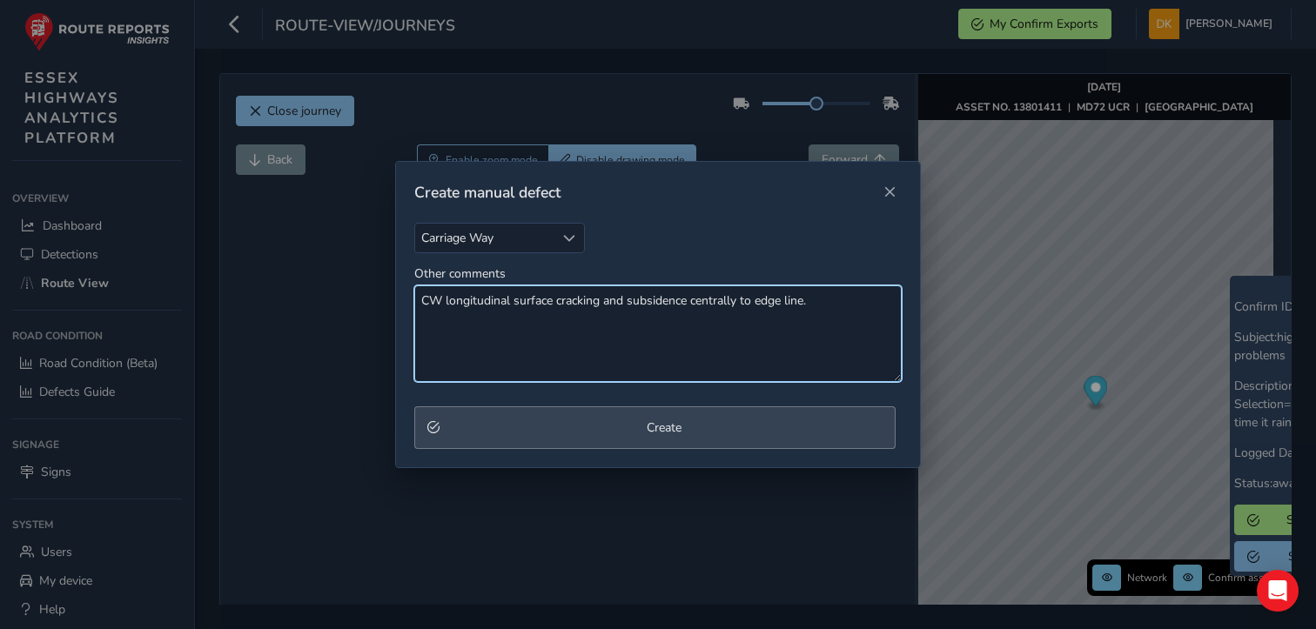
type textarea "CW longitudinal surface cracking and subsidence centrally to edge line."
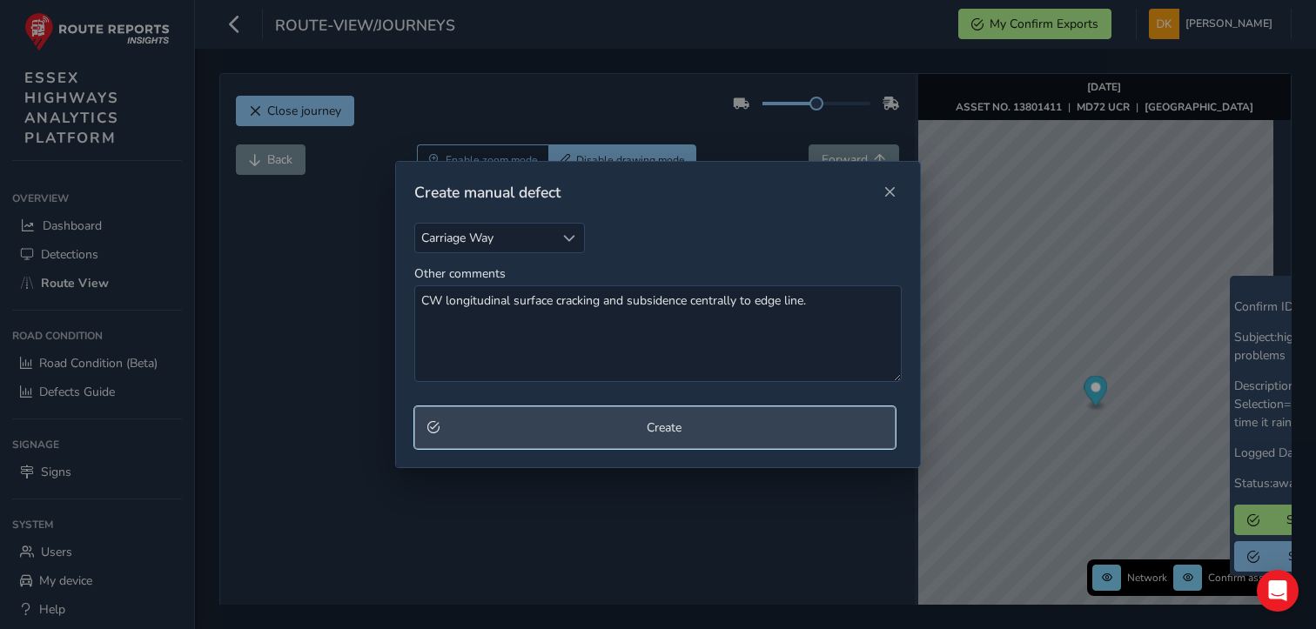
click at [680, 426] on span "Create" at bounding box center [664, 427] width 438 height 17
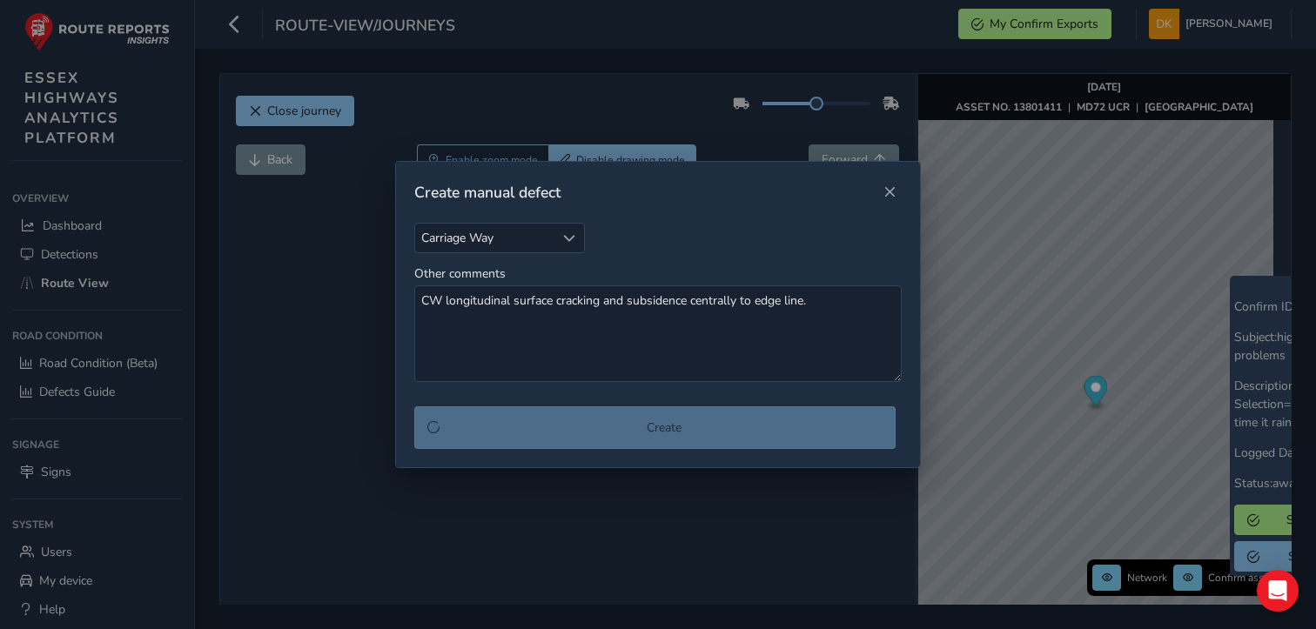
click at [660, 428] on div "Create" at bounding box center [658, 427] width 488 height 43
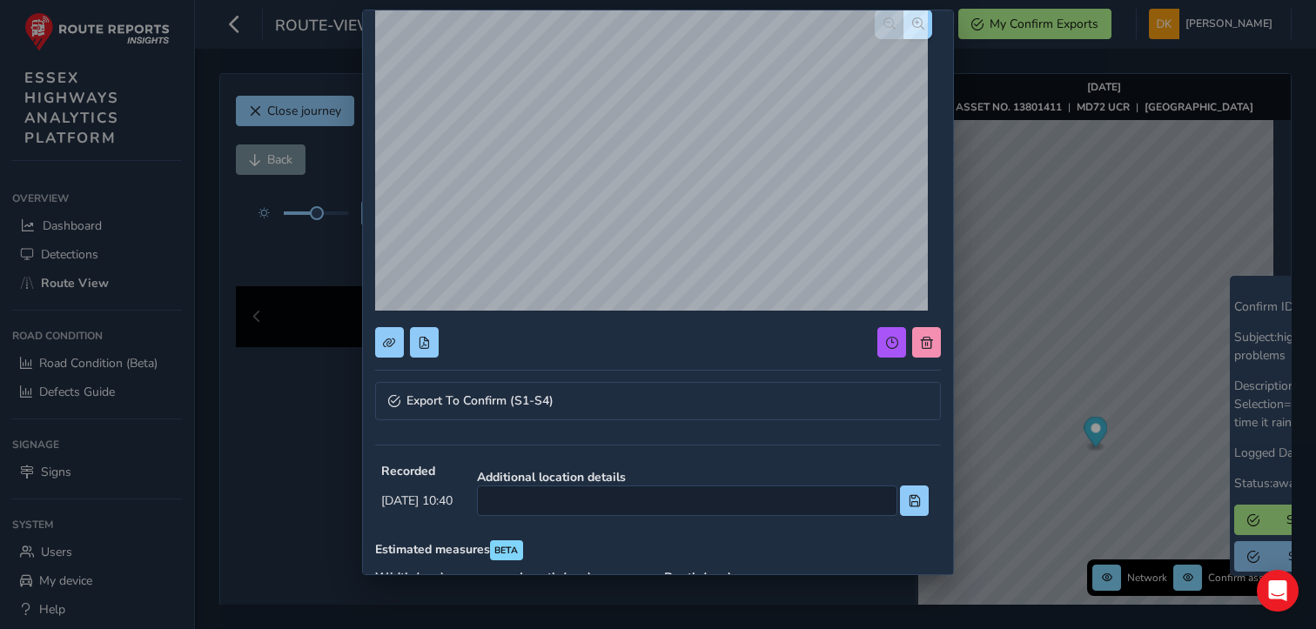
scroll to position [69, 0]
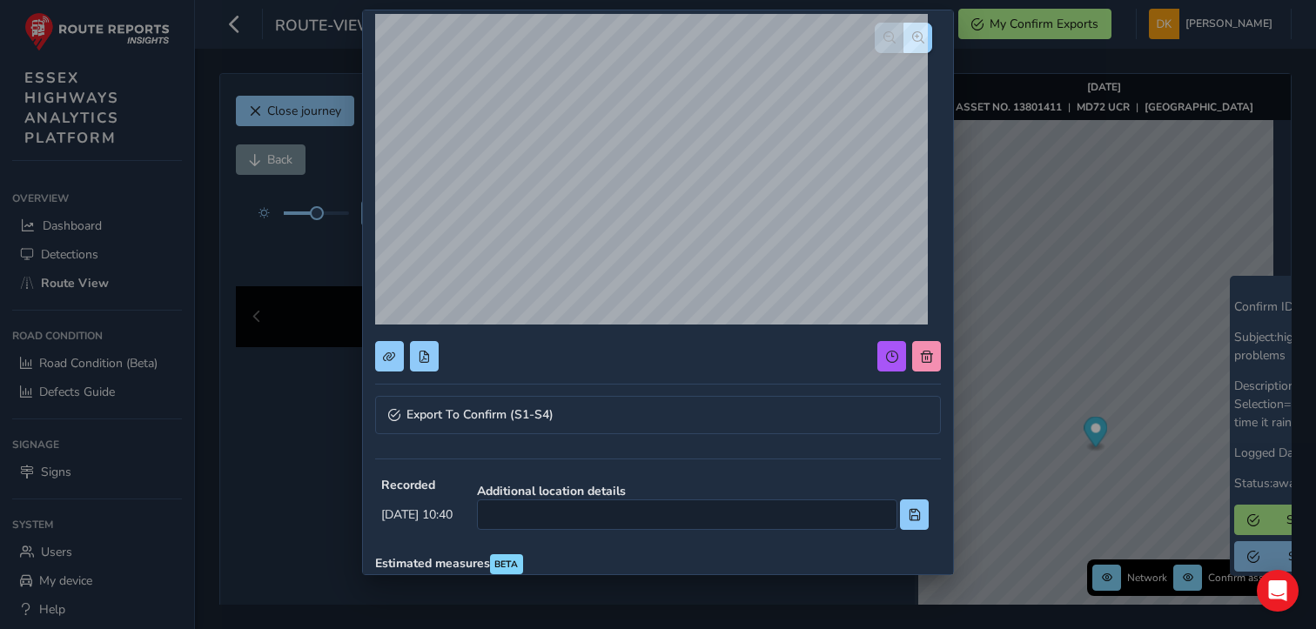
click at [1068, 338] on div "Export To Confirm (S1-S4) Recorded [DATE] 10:40 Additional location details Est…" at bounding box center [658, 314] width 1316 height 629
click at [1139, 486] on div "Export To Confirm (S1-S4) Recorded [DATE] 10:40 Additional location details Est…" at bounding box center [658, 314] width 1316 height 629
click at [1007, 426] on div "Export To Confirm (S1-S4) Recorded [DATE] 10:40 Additional location details Est…" at bounding box center [658, 314] width 1316 height 629
click at [1007, 430] on div "Export To Confirm (S1-S4) Recorded [DATE] 10:40 Additional location details Est…" at bounding box center [658, 314] width 1316 height 629
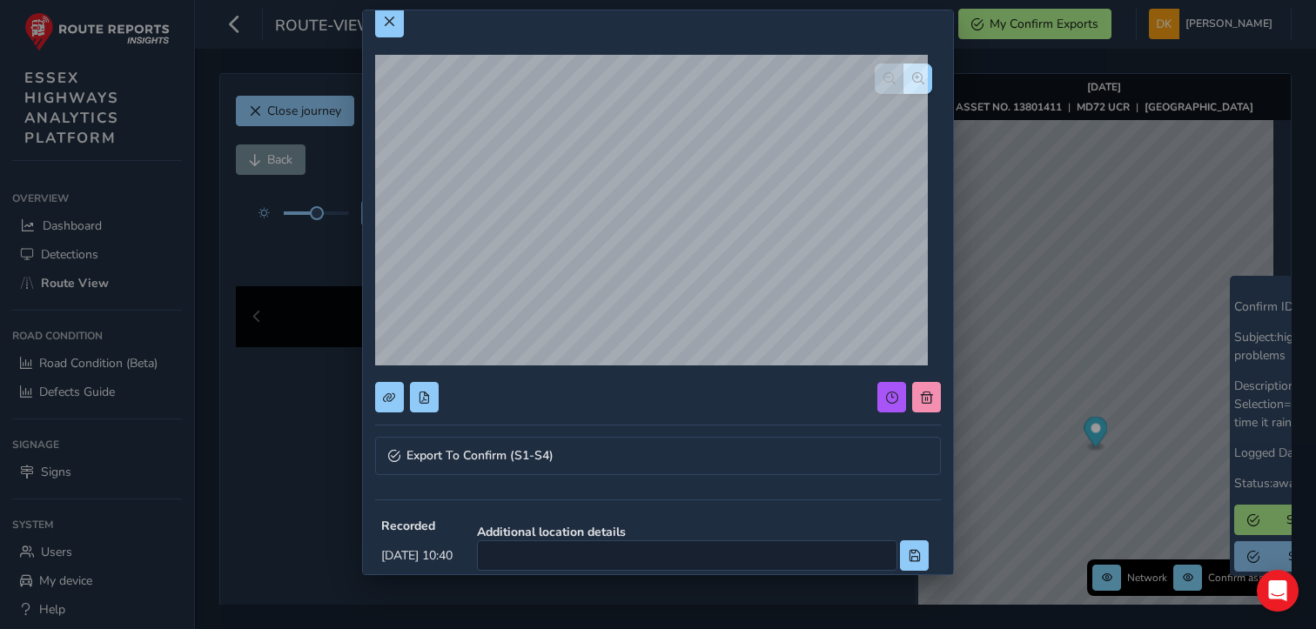
scroll to position [202, 0]
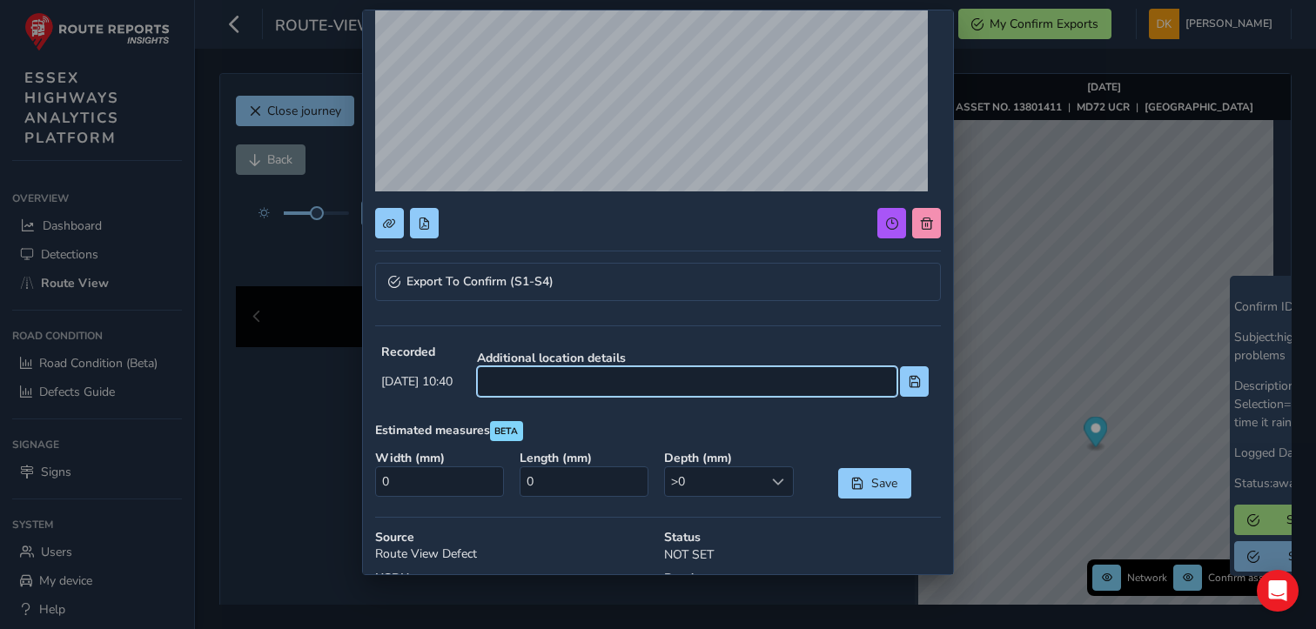
click at [552, 369] on input at bounding box center [687, 381] width 420 height 30
type input "Near jw Laundry"
click at [660, 382] on input "Near jw Laundry" at bounding box center [687, 381] width 420 height 30
type input "Near [GEOGRAPHIC_DATA]"
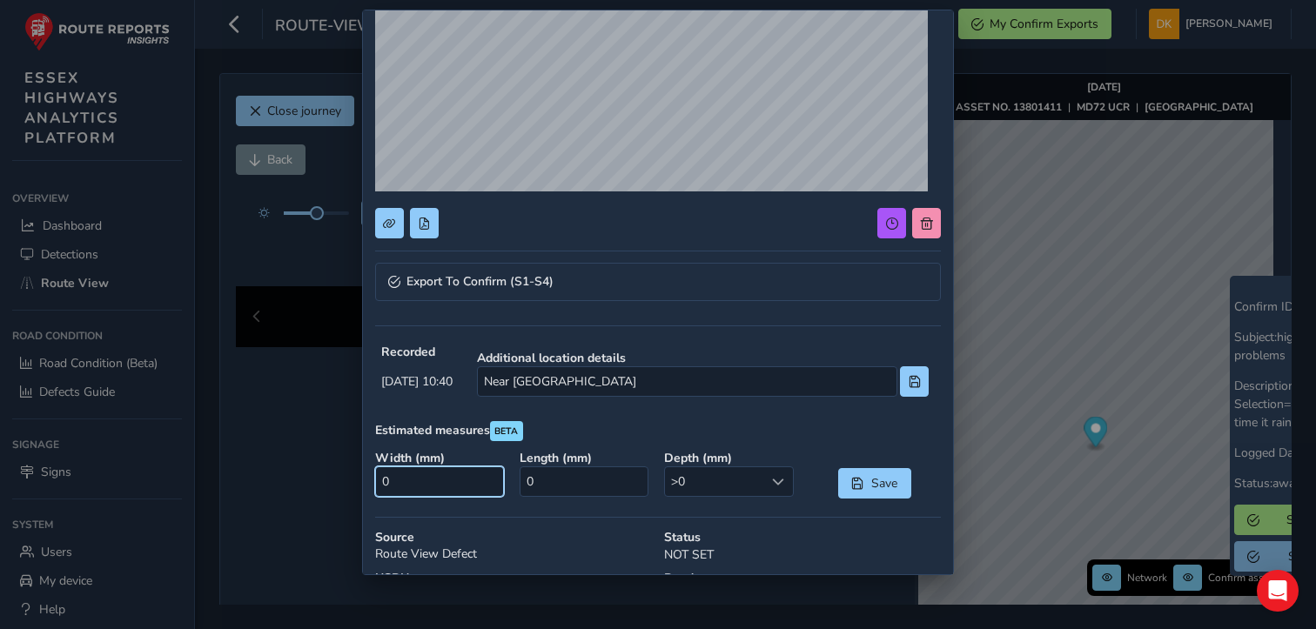
click at [414, 486] on input "0" at bounding box center [440, 481] width 130 height 30
type input "0"
type input "1200"
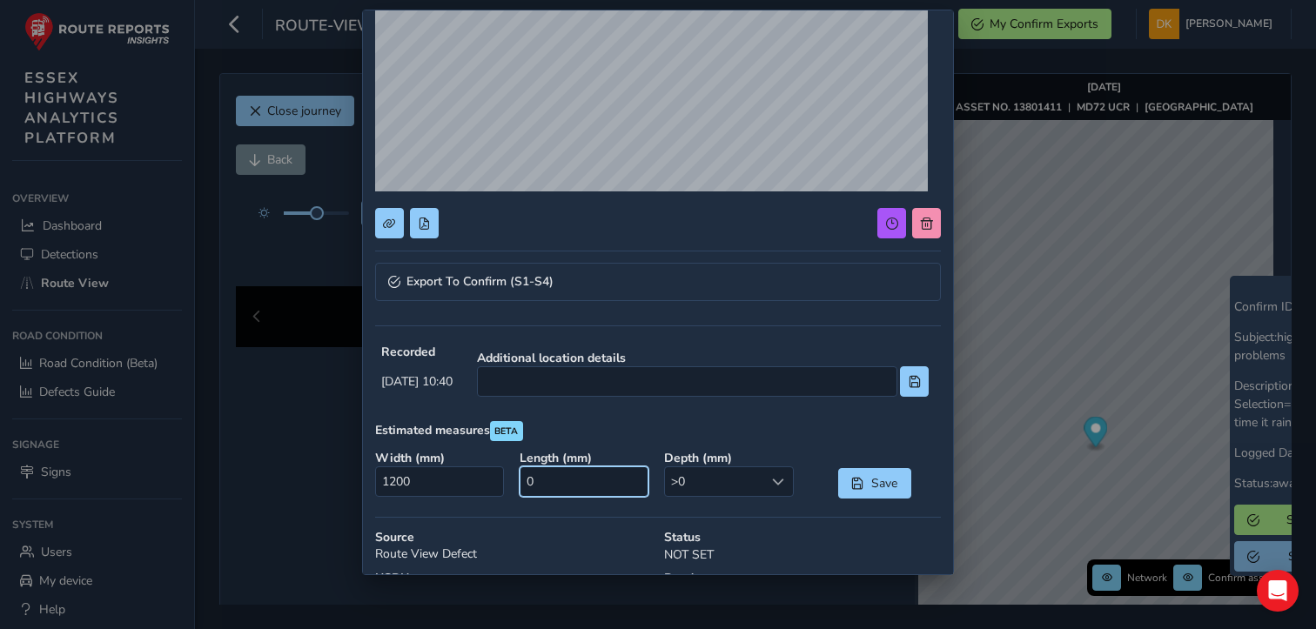
click at [552, 483] on input "0" at bounding box center [584, 481] width 130 height 30
type input "5000"
click at [772, 479] on span at bounding box center [778, 482] width 12 height 12
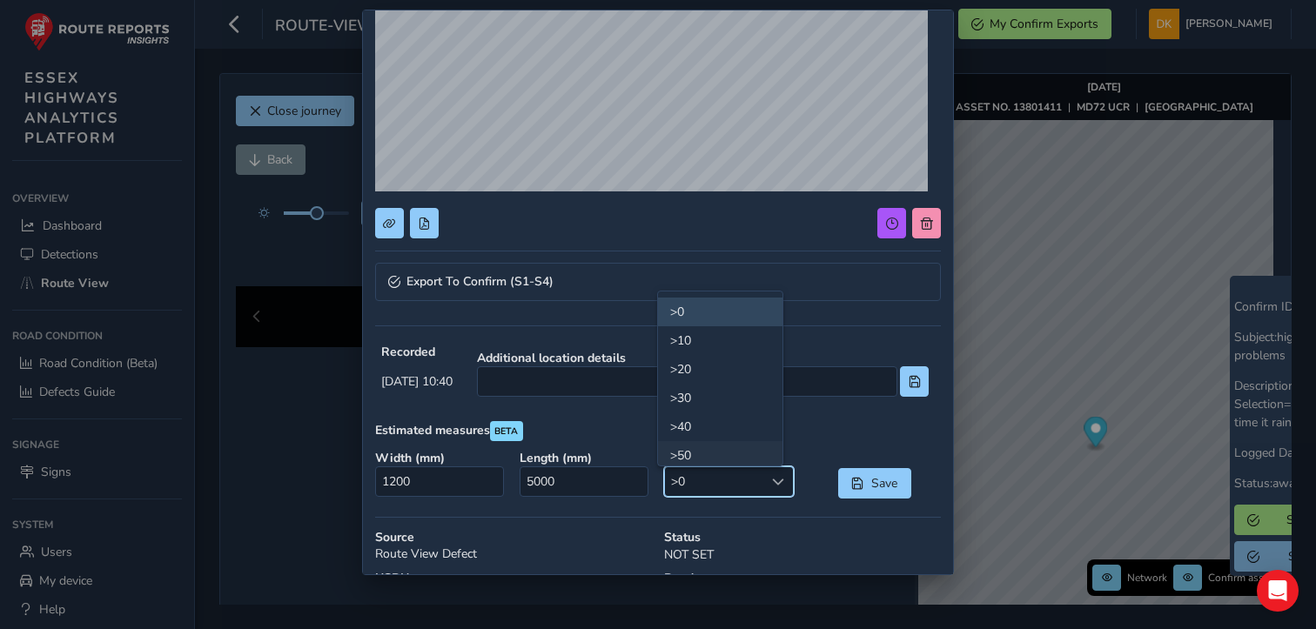
click at [681, 459] on li ">50" at bounding box center [720, 455] width 124 height 29
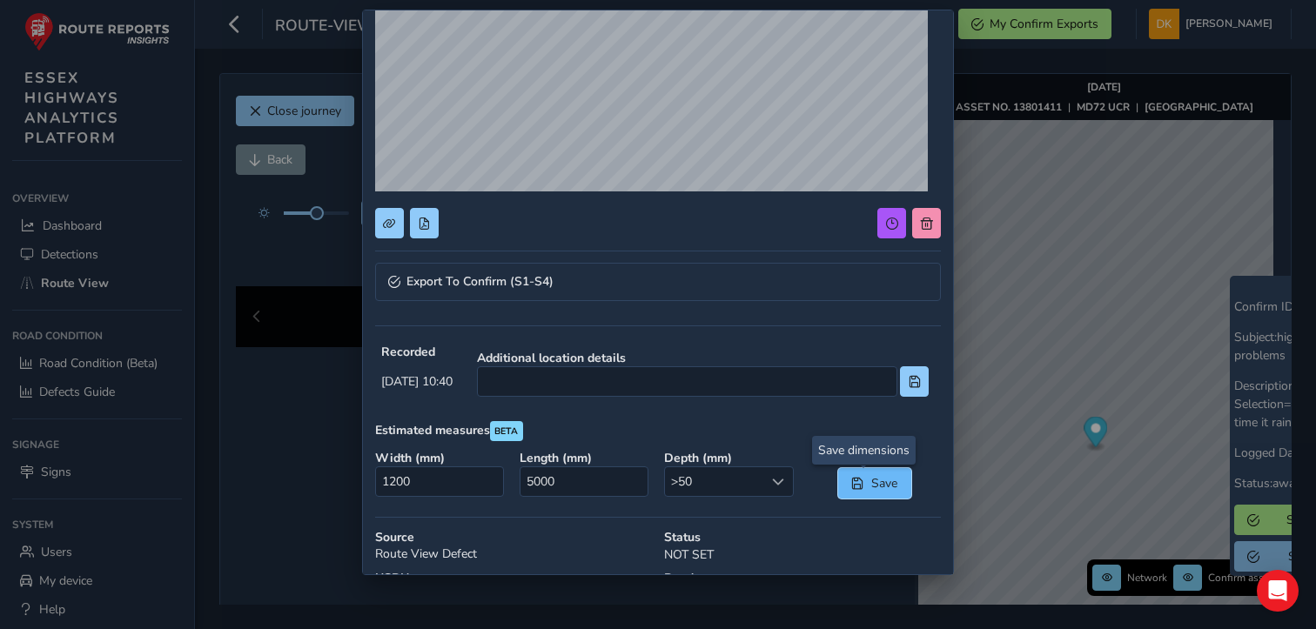
click at [876, 478] on span "Save" at bounding box center [883, 483] width 29 height 17
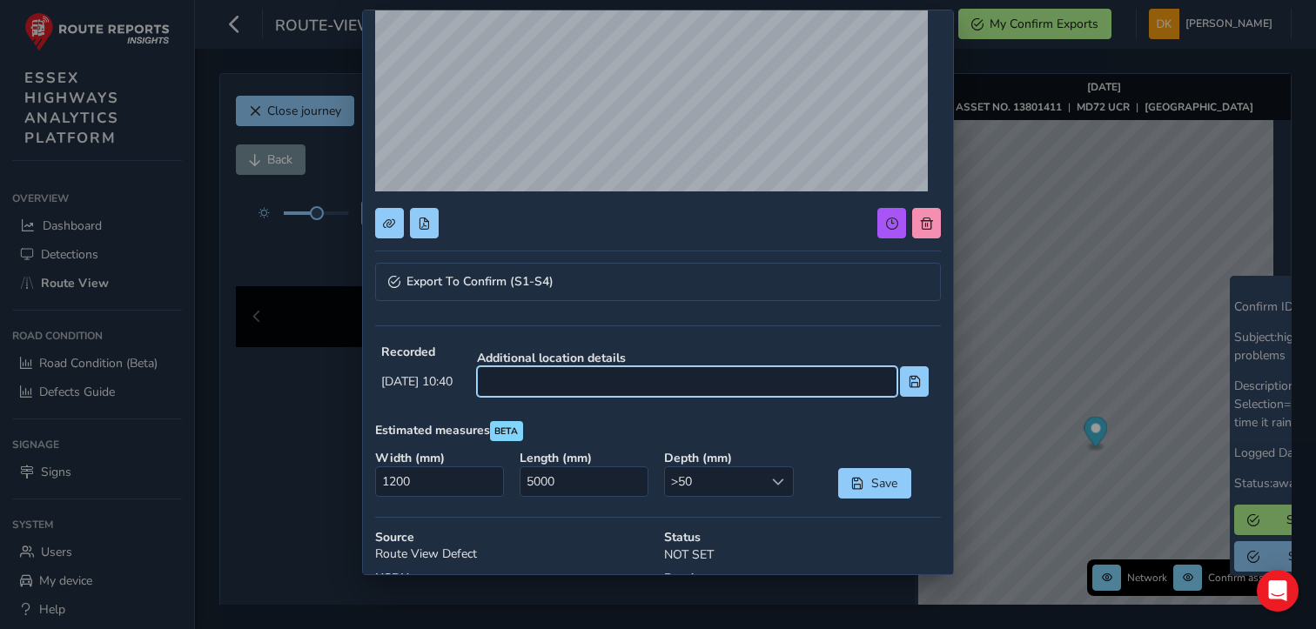
click at [567, 382] on input at bounding box center [687, 381] width 420 height 30
type input "Near [GEOGRAPHIC_DATA]"
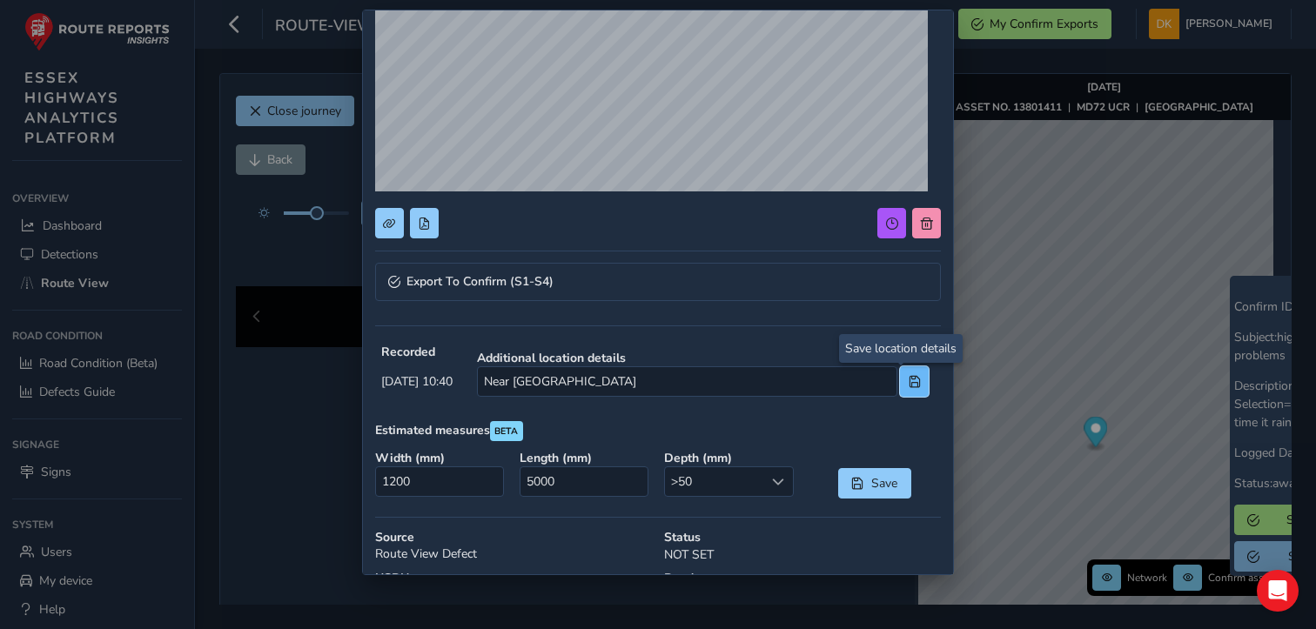
click at [908, 380] on span at bounding box center [914, 382] width 12 height 12
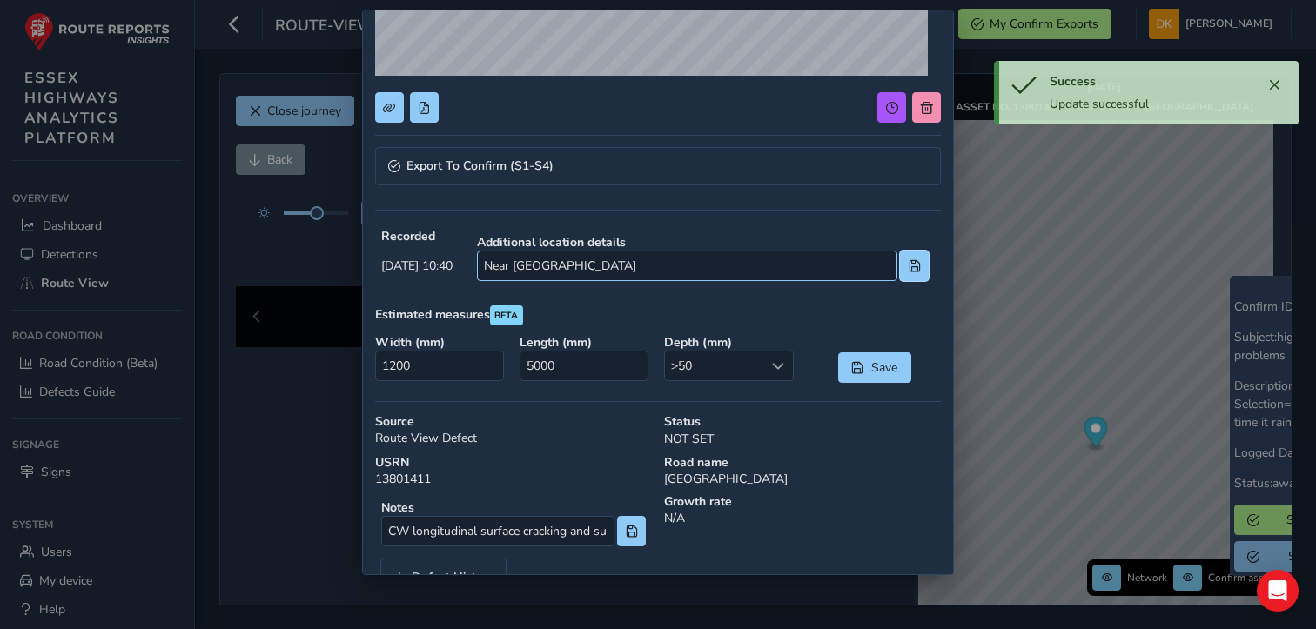
scroll to position [376, 0]
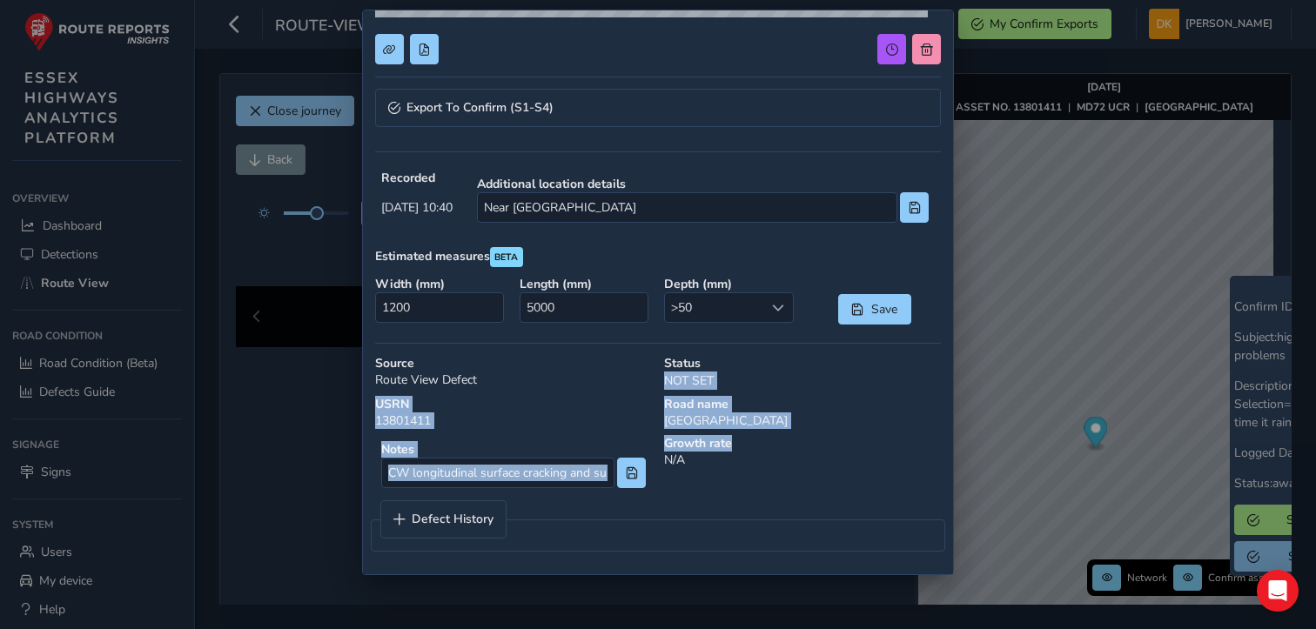
drag, startPoint x: 1283, startPoint y: 367, endPoint x: 1283, endPoint y: 444, distance: 76.6
click at [1283, 444] on div "Export To Confirm (S1-S4) Recorded [DATE] 10:40 Additional location details Nea…" at bounding box center [658, 314] width 1316 height 629
click at [855, 425] on div "Road name [GEOGRAPHIC_DATA]" at bounding box center [802, 412] width 289 height 45
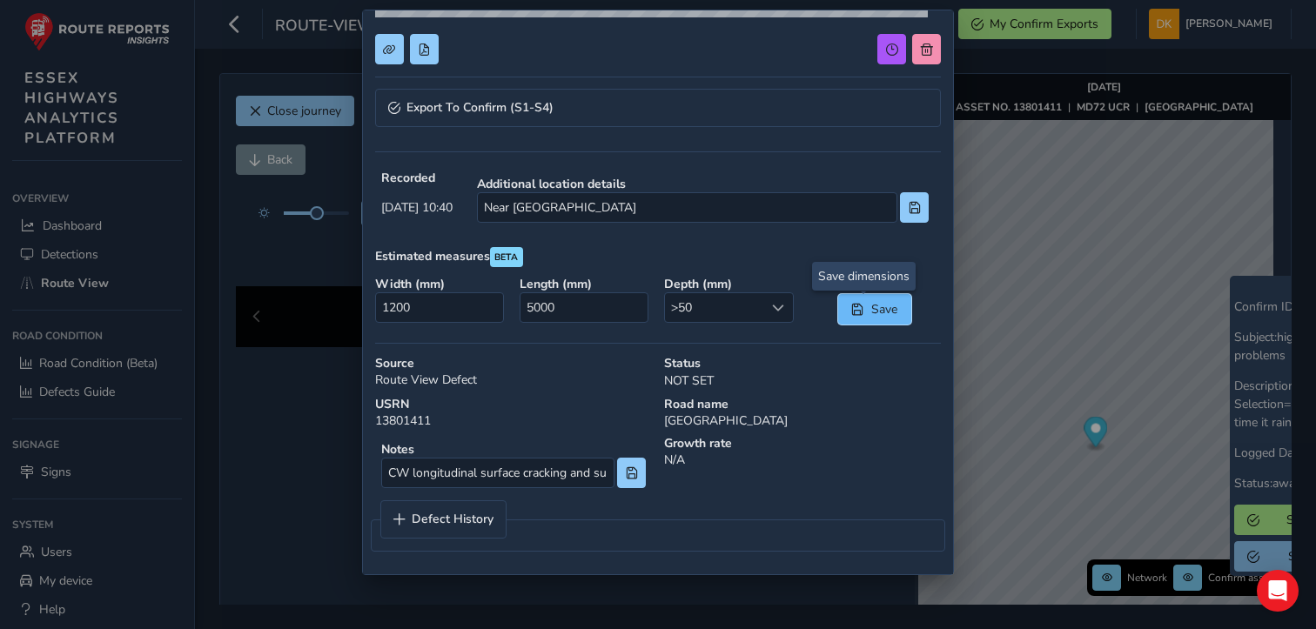
click at [869, 309] on span "Save" at bounding box center [883, 309] width 29 height 17
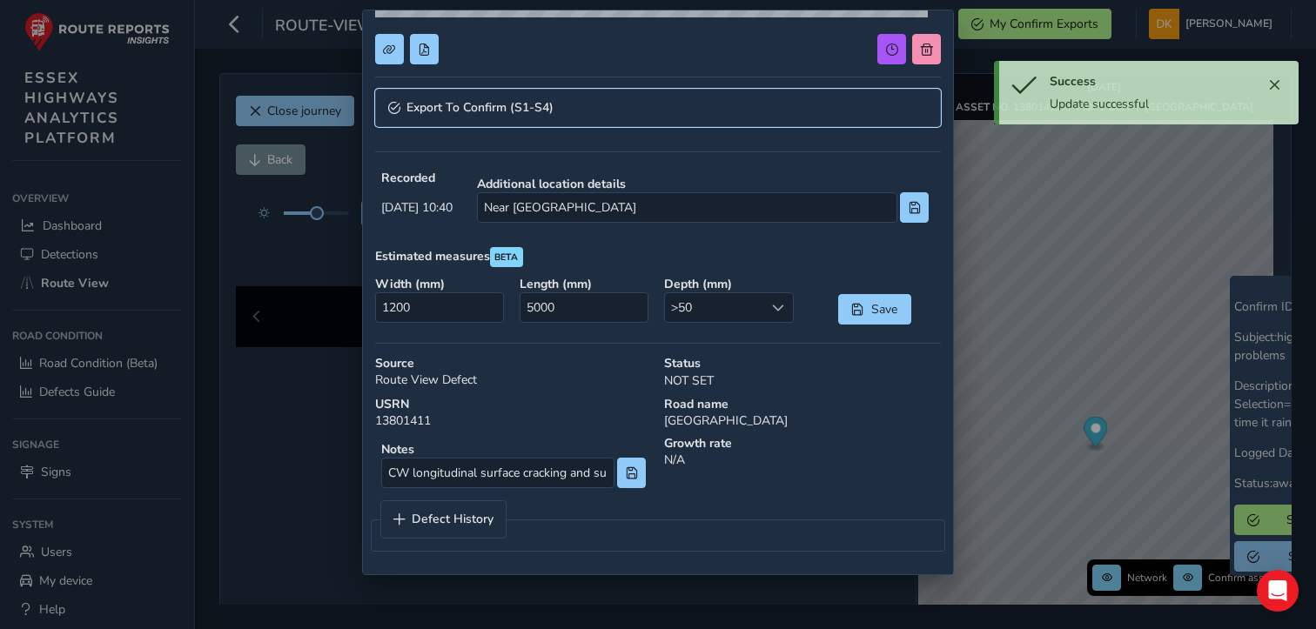
click at [449, 107] on span "Export To Confirm (S1-S4)" at bounding box center [479, 108] width 147 height 12
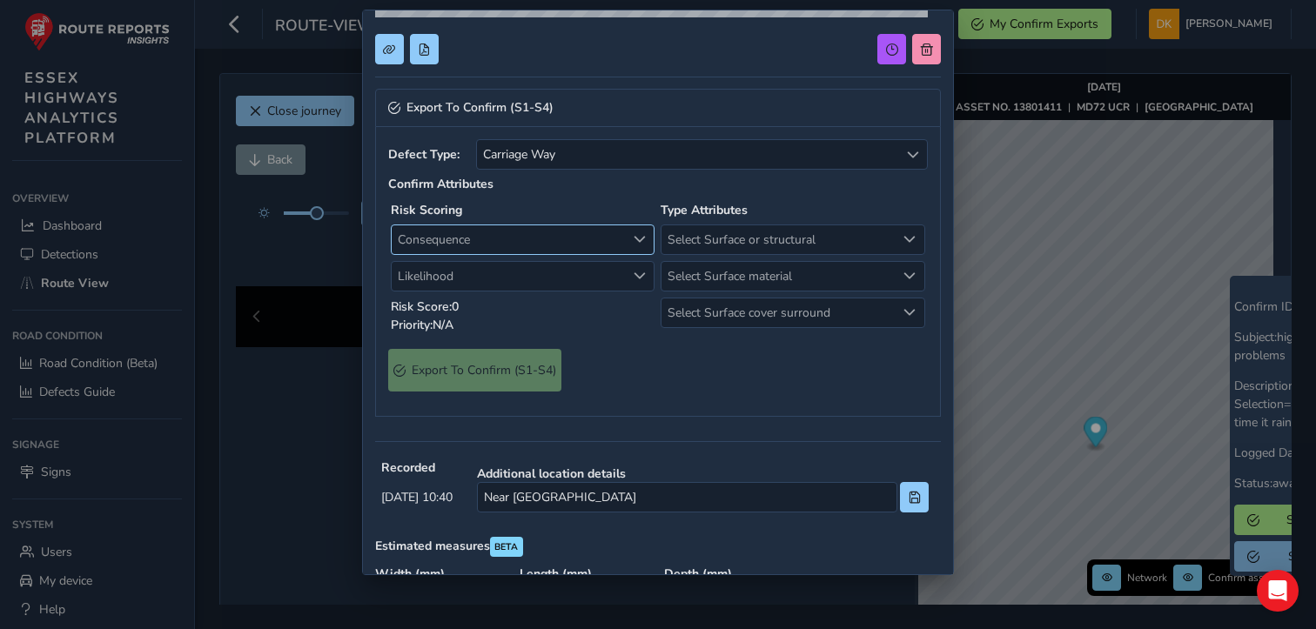
click at [633, 238] on span "Consequence" at bounding box center [639, 239] width 12 height 12
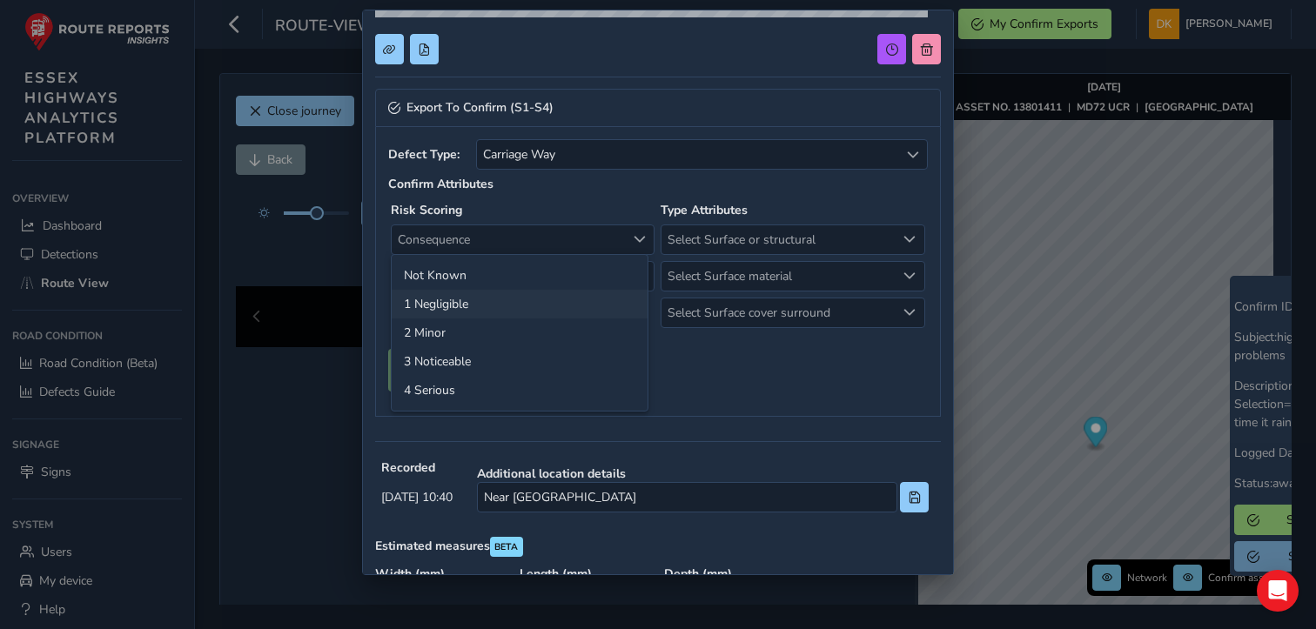
click at [442, 303] on li "1 Negligible" at bounding box center [520, 304] width 256 height 29
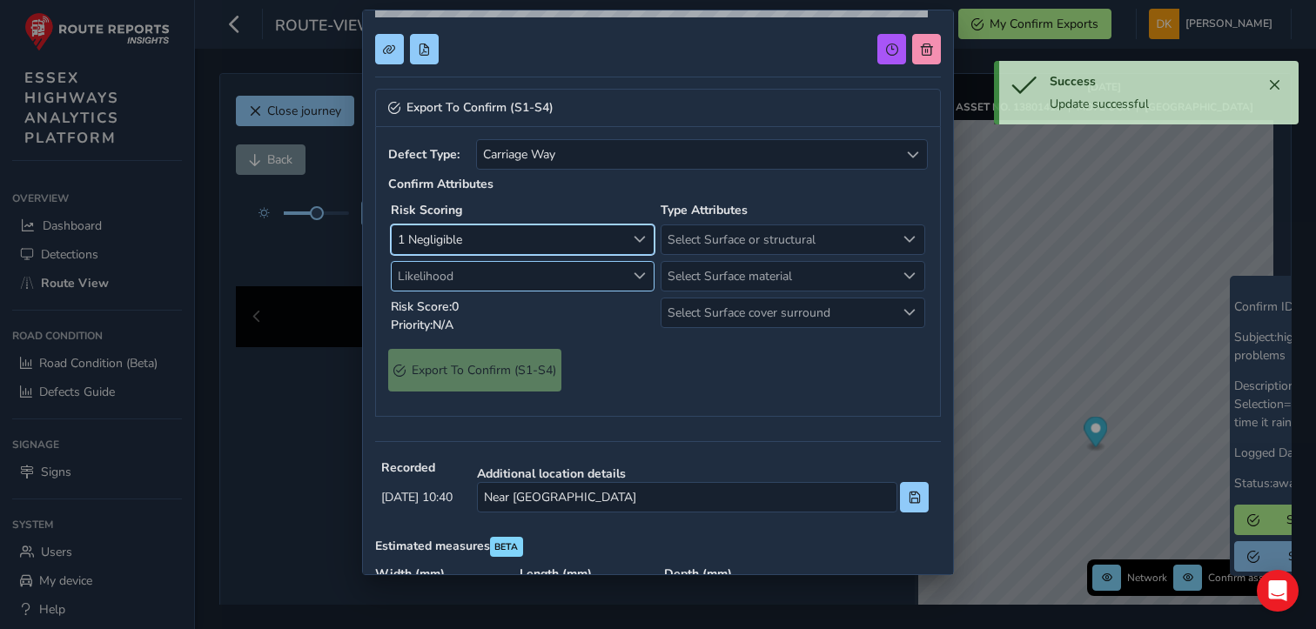
click at [638, 277] on span "Likelihood" at bounding box center [639, 276] width 12 height 12
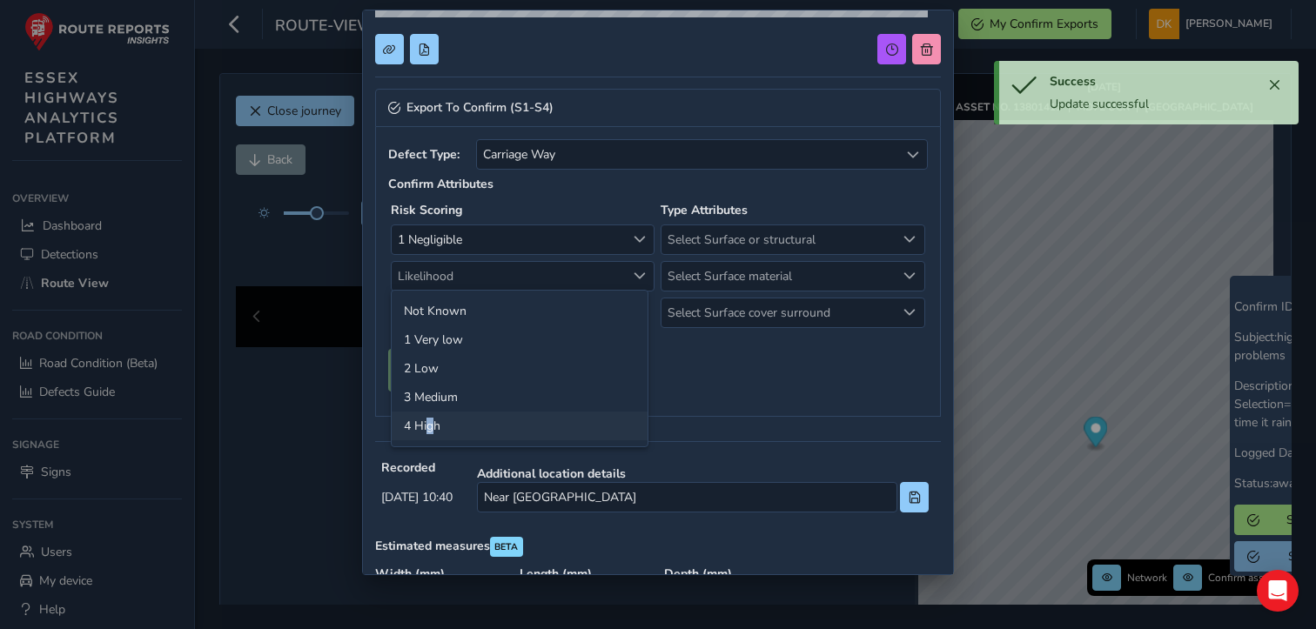
click at [430, 428] on li "4 High" at bounding box center [520, 426] width 256 height 29
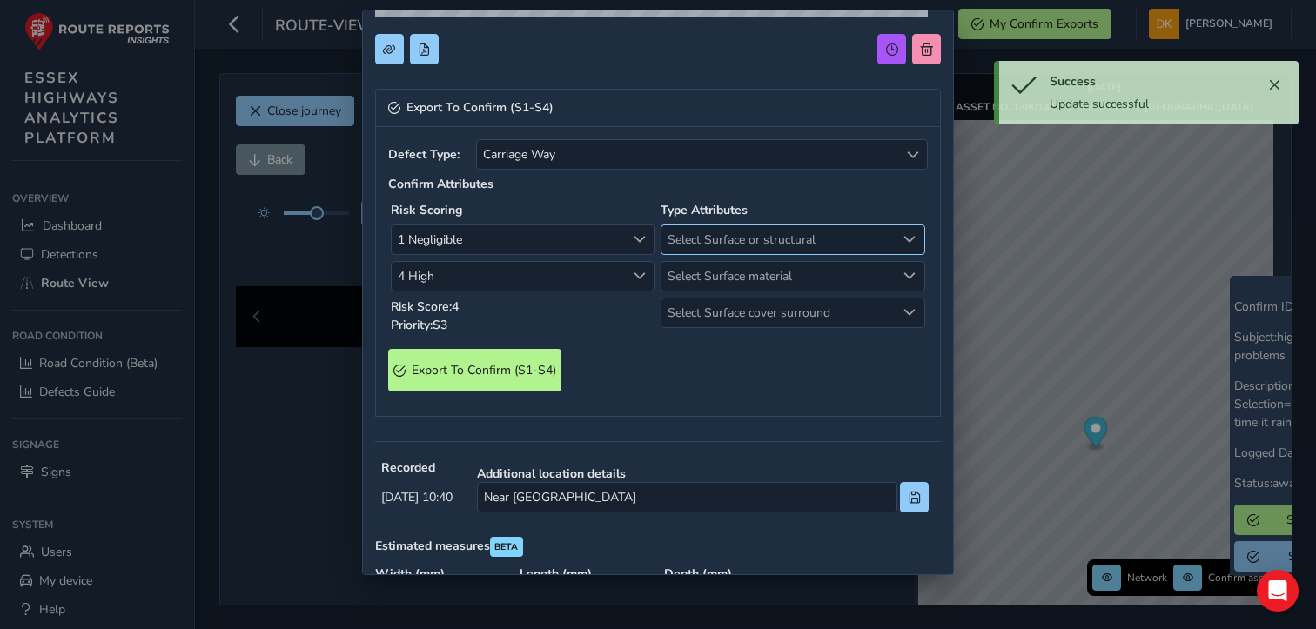
click at [903, 233] on span "Select Surface or structural" at bounding box center [909, 239] width 12 height 12
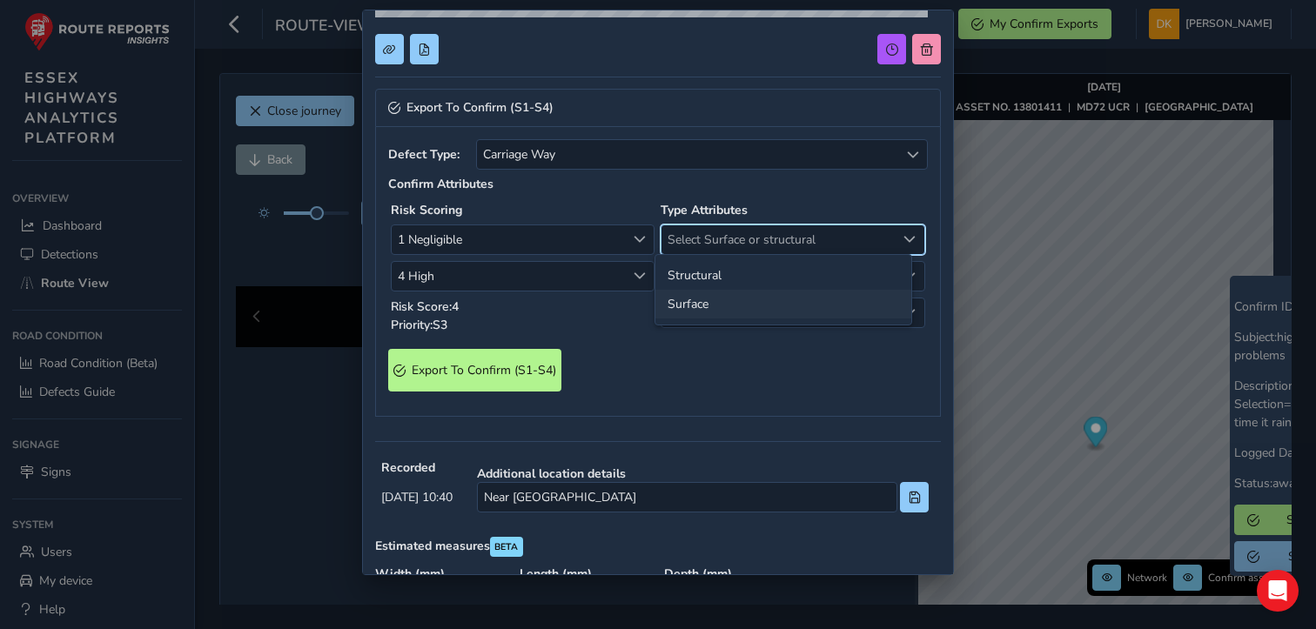
click at [700, 305] on li "Surface" at bounding box center [783, 304] width 256 height 29
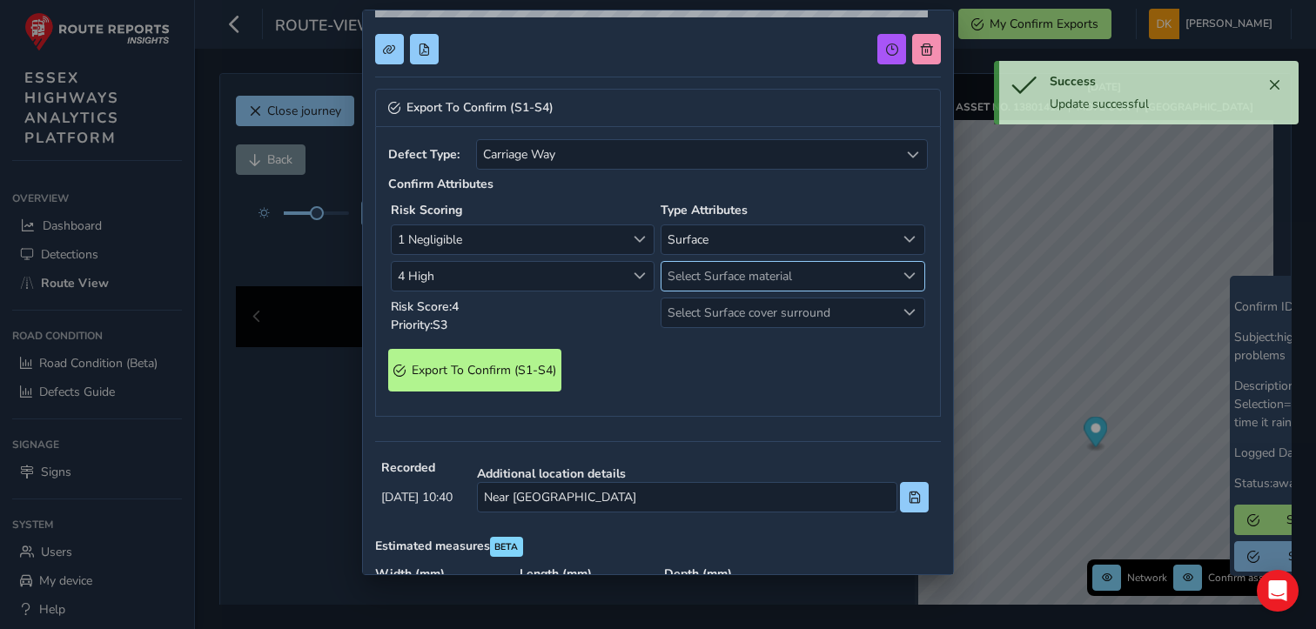
click at [903, 275] on span "Select Surface material" at bounding box center [909, 276] width 12 height 12
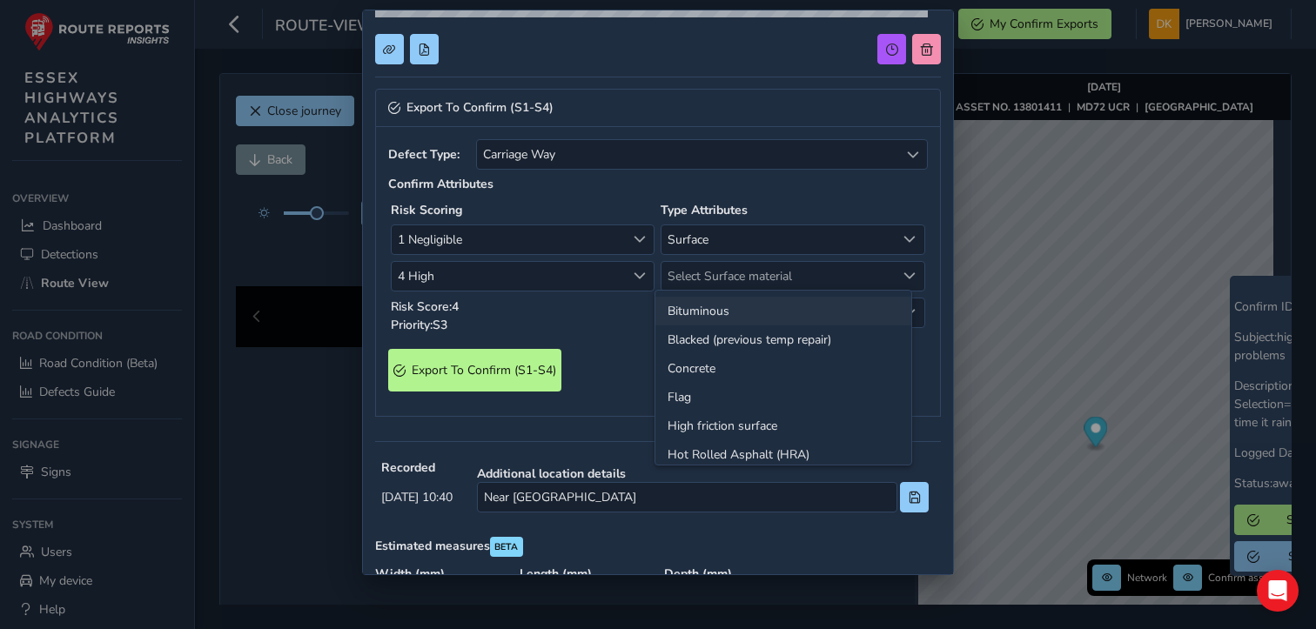
click at [718, 305] on li "Bituminous" at bounding box center [783, 311] width 256 height 29
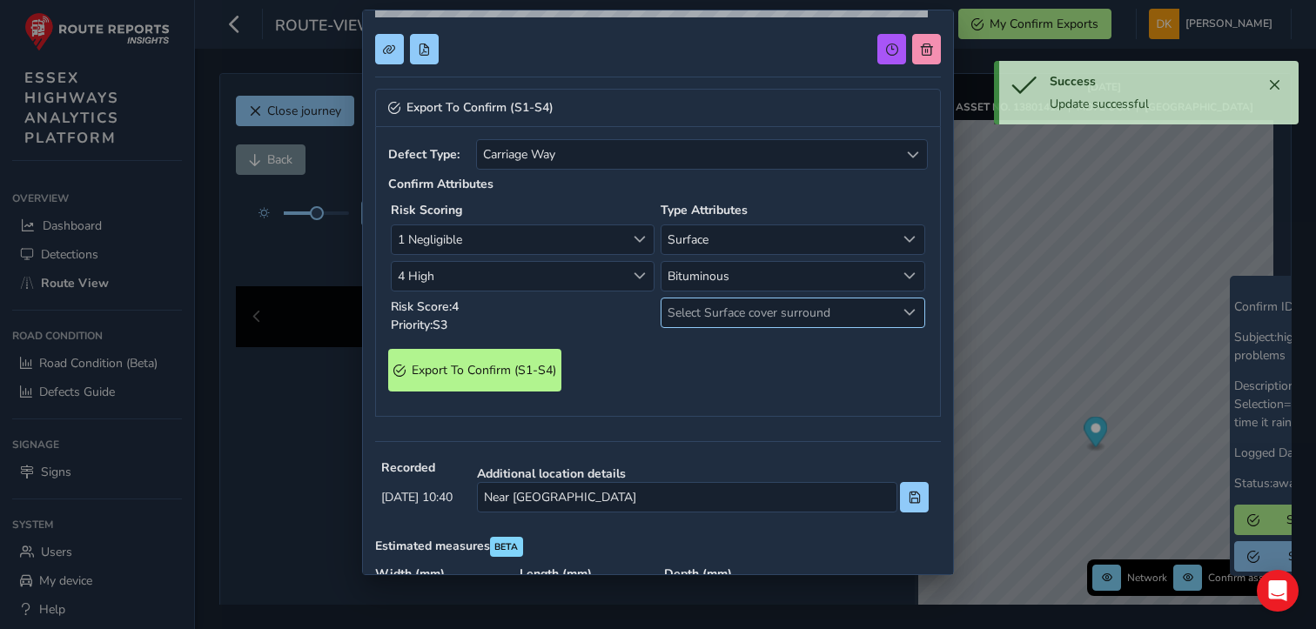
click at [895, 312] on div "Select Surface cover surround" at bounding box center [909, 312] width 29 height 29
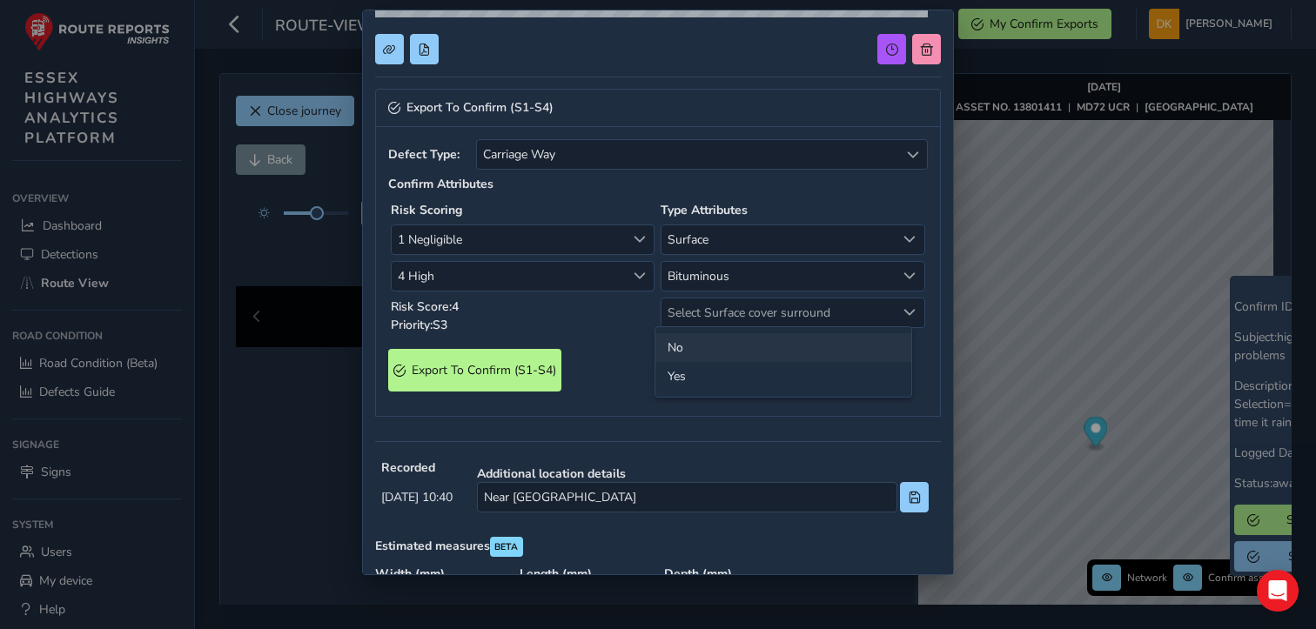
click at [695, 345] on li "No" at bounding box center [783, 347] width 256 height 29
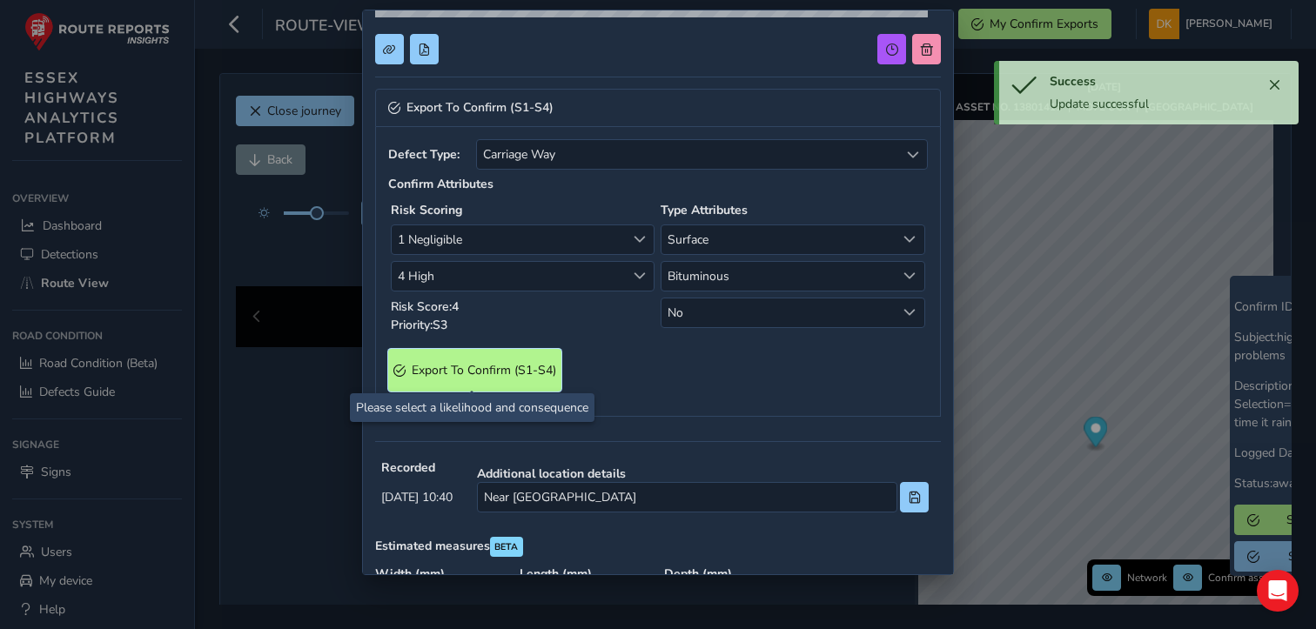
click at [462, 372] on span "Export To Confirm (S1-S4)" at bounding box center [484, 370] width 144 height 17
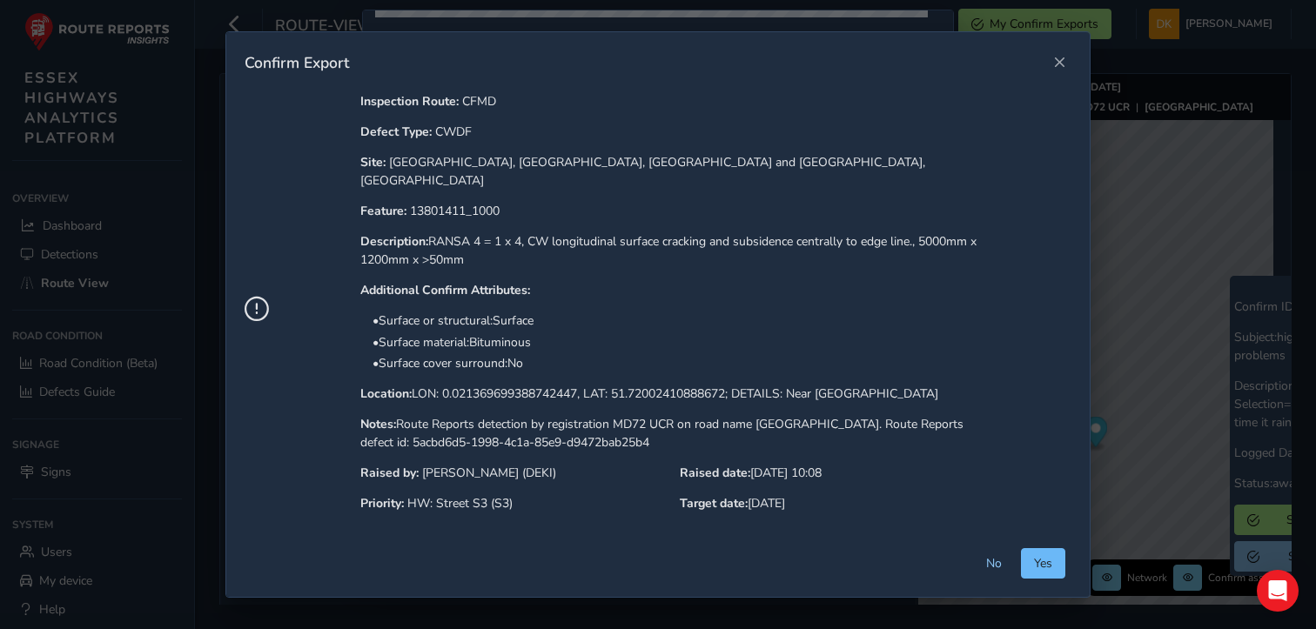
click at [1042, 555] on span "Yes" at bounding box center [1043, 563] width 18 height 17
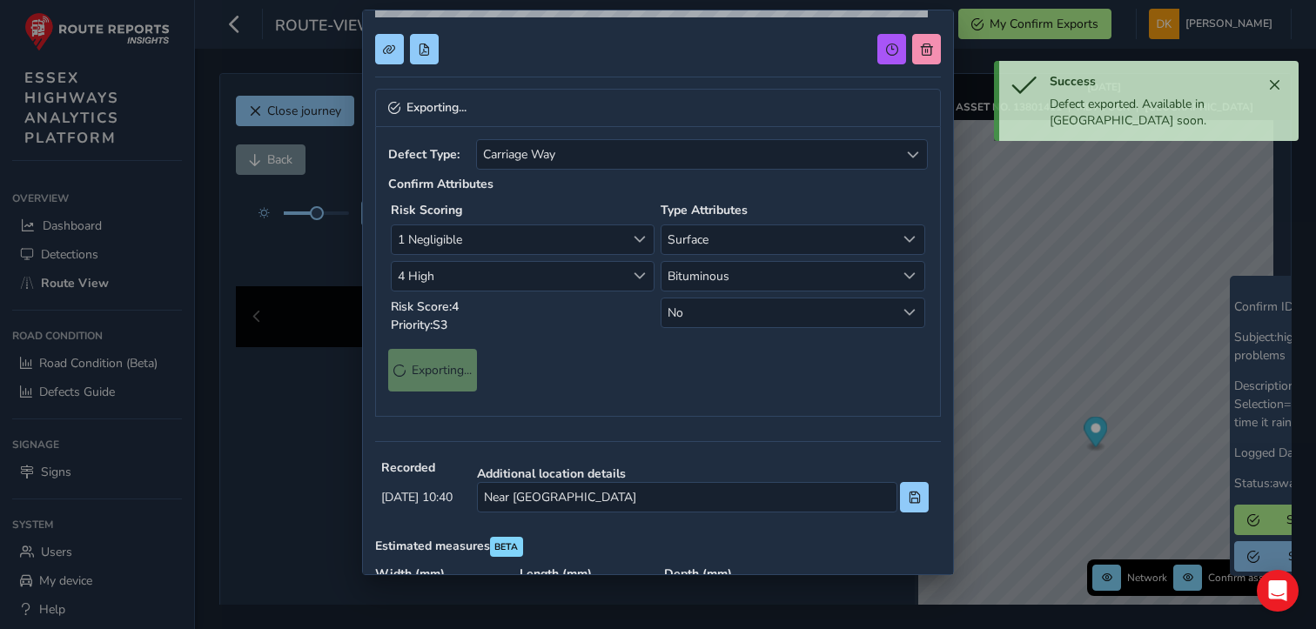
scroll to position [28, 0]
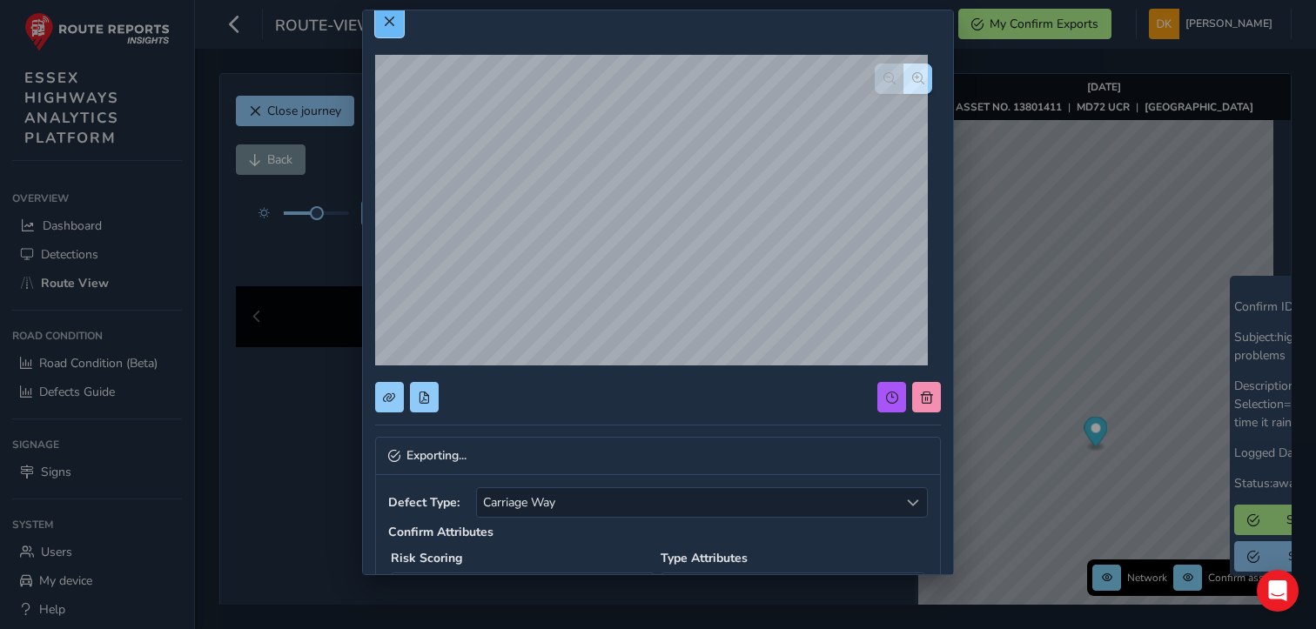
click at [388, 24] on span at bounding box center [389, 22] width 12 height 12
